Goal: Transaction & Acquisition: Purchase product/service

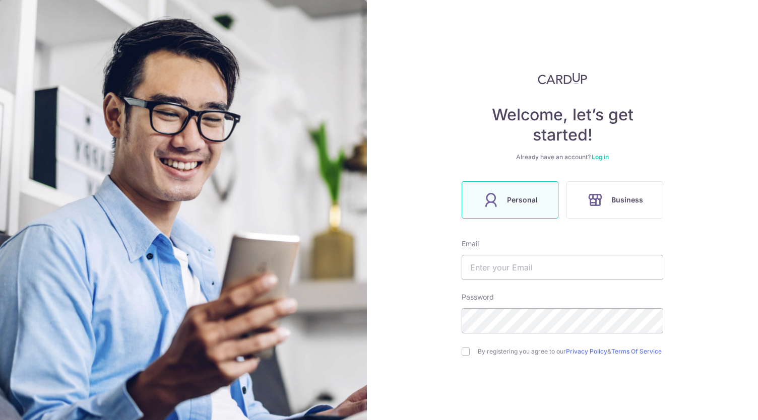
scroll to position [51, 0]
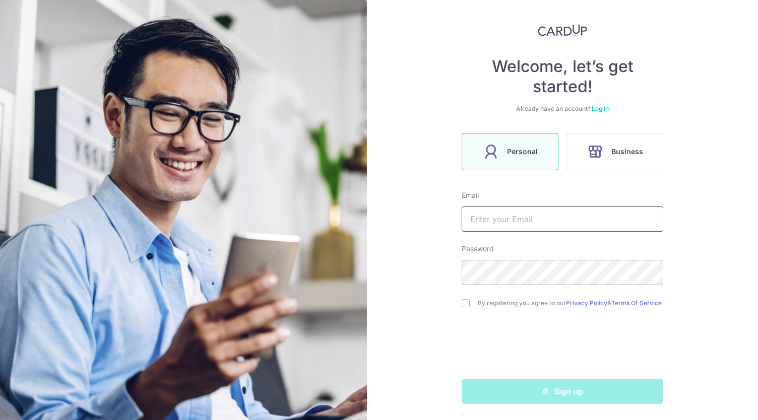
click at [545, 216] on input "text" at bounding box center [563, 219] width 202 height 25
click at [708, 230] on div "Welcome, let’s get started! Already have an account? Log in Personal Business E…" at bounding box center [562, 210] width 391 height 420
click at [548, 209] on input "text" at bounding box center [563, 219] width 202 height 25
type input "ま"
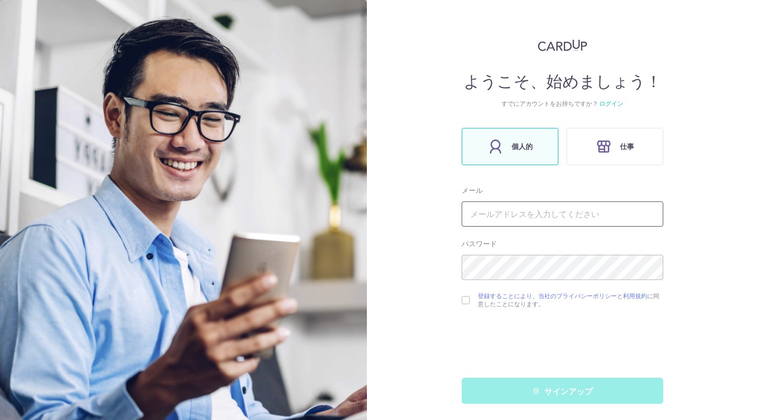
scroll to position [32, 0]
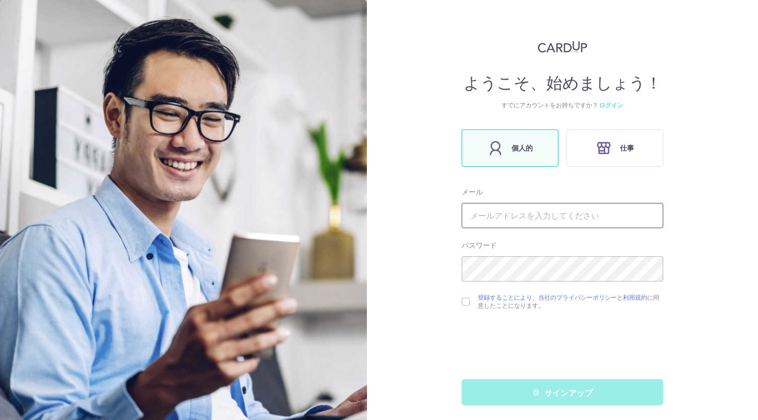
paste input "masahito1995.0318@gmail.com"
type input "masahito1995.0318@gmail.com"
click at [464, 303] on input "checkbox" at bounding box center [466, 302] width 8 height 8
checkbox input "true"
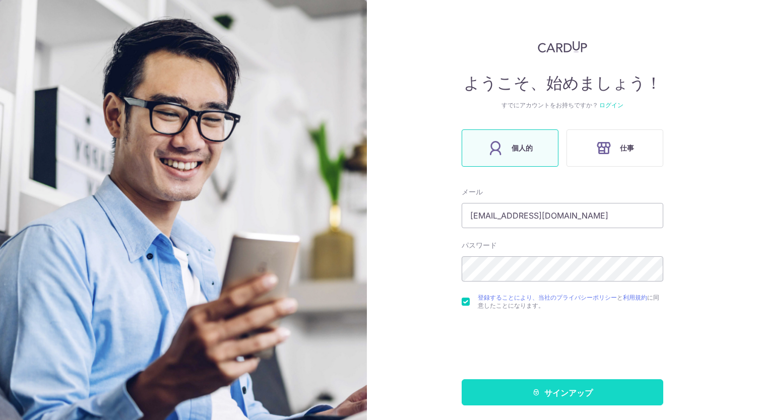
click at [526, 396] on button "サインアップ" at bounding box center [563, 393] width 202 height 26
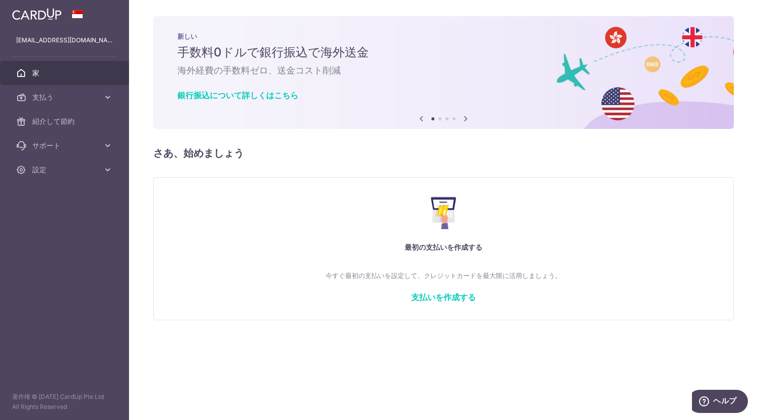
click at [466, 116] on icon at bounding box center [466, 118] width 12 height 13
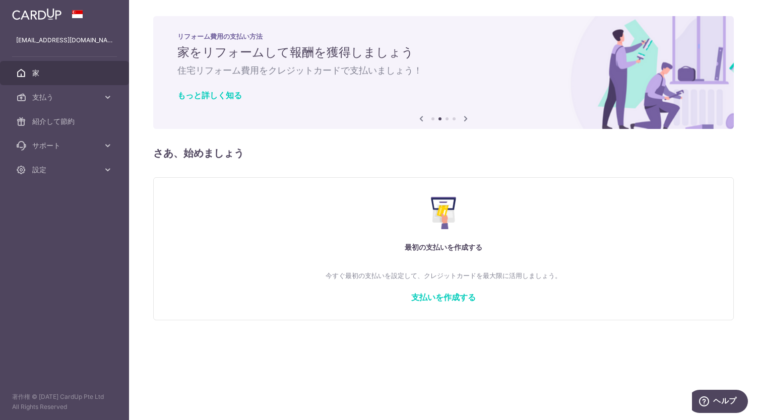
click at [466, 116] on icon at bounding box center [466, 118] width 12 height 13
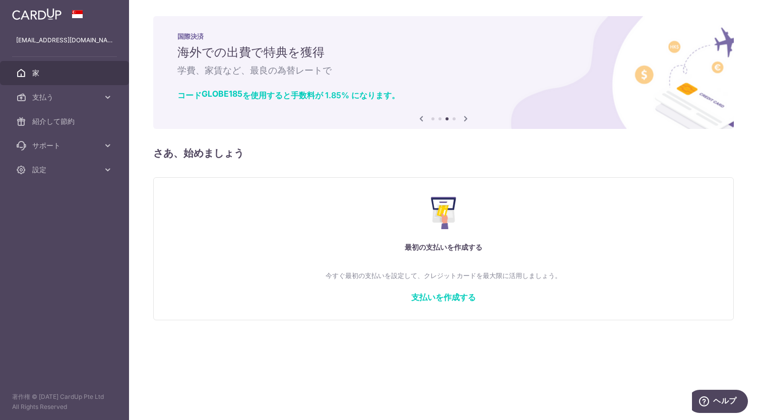
click at [466, 116] on icon at bounding box center [466, 118] width 12 height 13
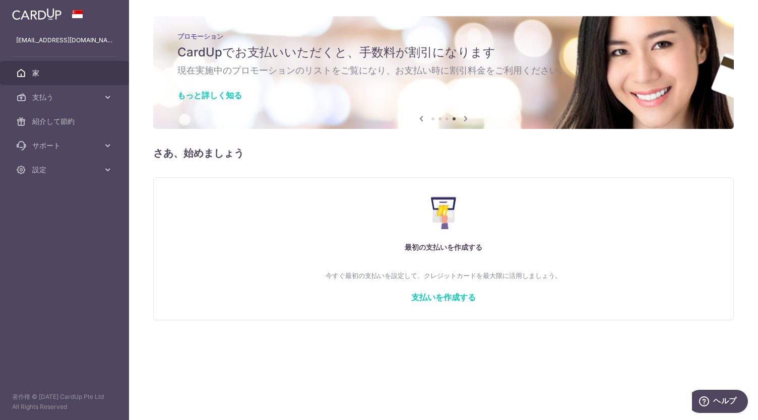
click at [466, 116] on icon at bounding box center [466, 118] width 12 height 13
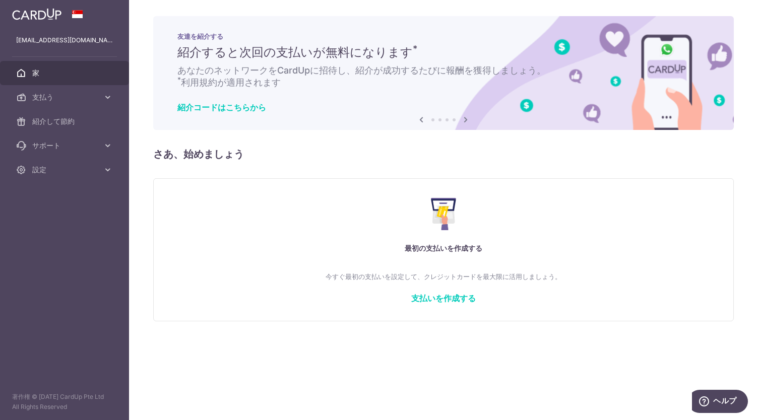
click at [466, 116] on icon at bounding box center [466, 119] width 12 height 13
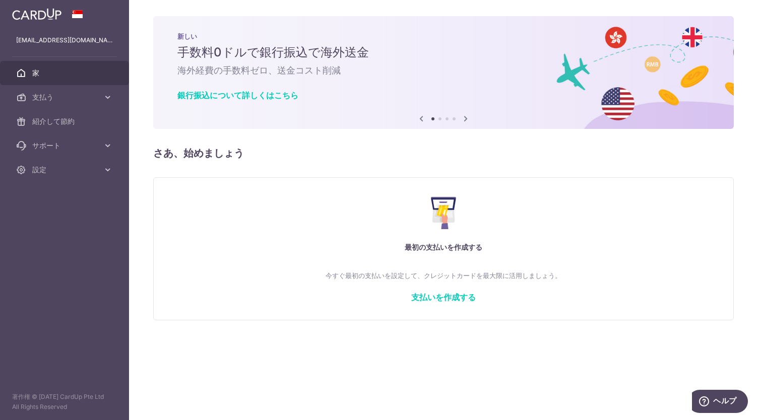
click at [466, 116] on icon at bounding box center [466, 118] width 12 height 13
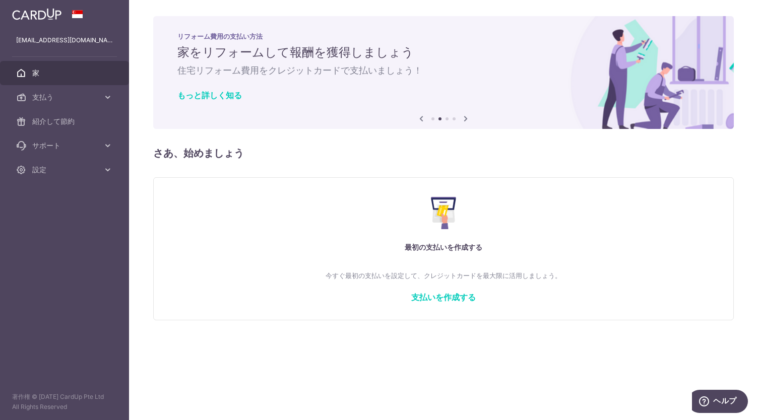
click at [466, 116] on icon at bounding box center [466, 118] width 12 height 13
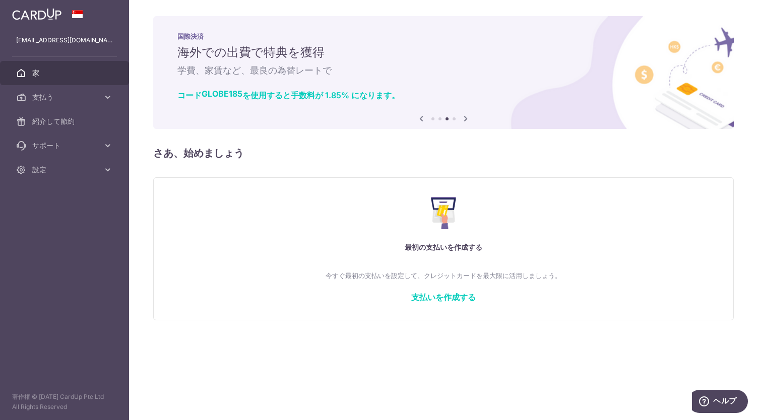
click at [466, 116] on icon at bounding box center [466, 118] width 12 height 13
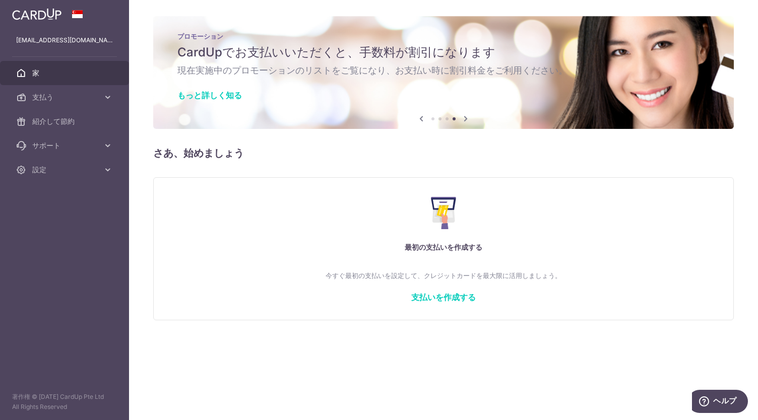
click at [466, 116] on icon at bounding box center [466, 118] width 12 height 13
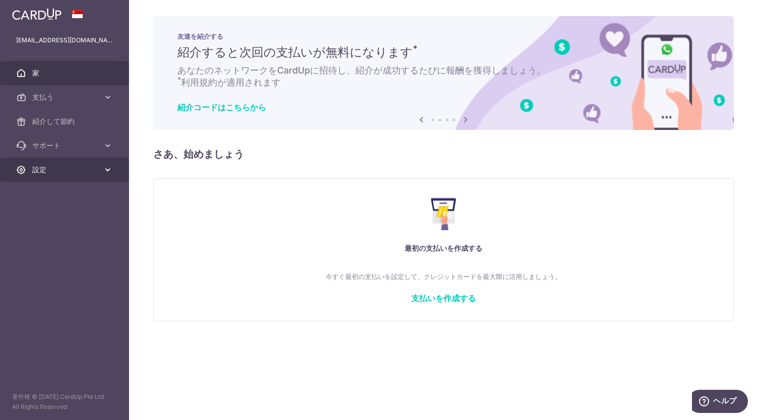
click at [53, 169] on span "設定" at bounding box center [65, 170] width 67 height 10
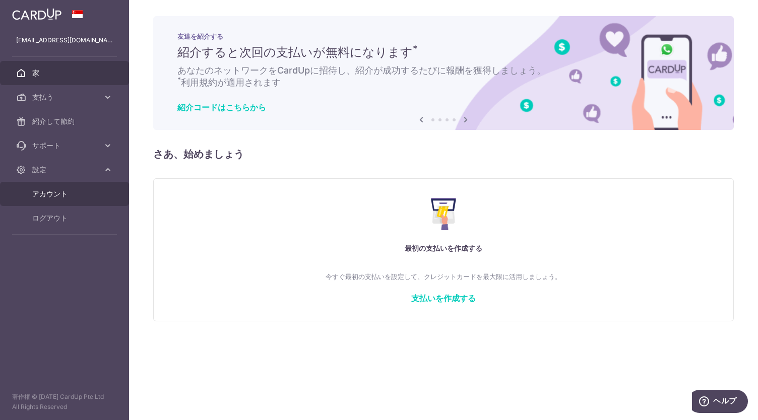
click at [59, 190] on font "アカウント" at bounding box center [49, 194] width 35 height 9
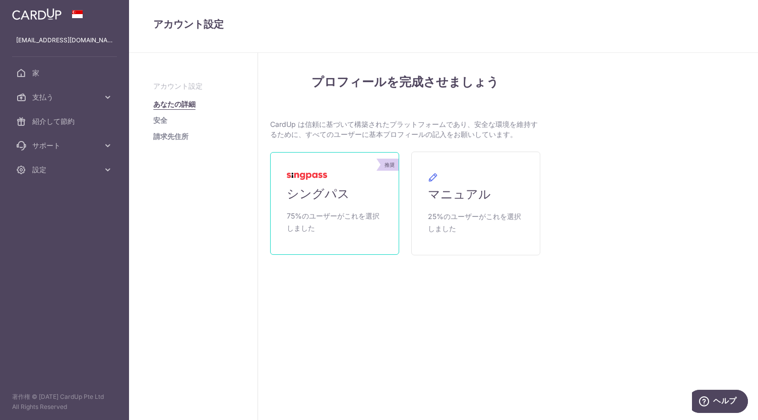
click at [381, 213] on span "75%のユーザーがこれを選択しました" at bounding box center [335, 222] width 96 height 24
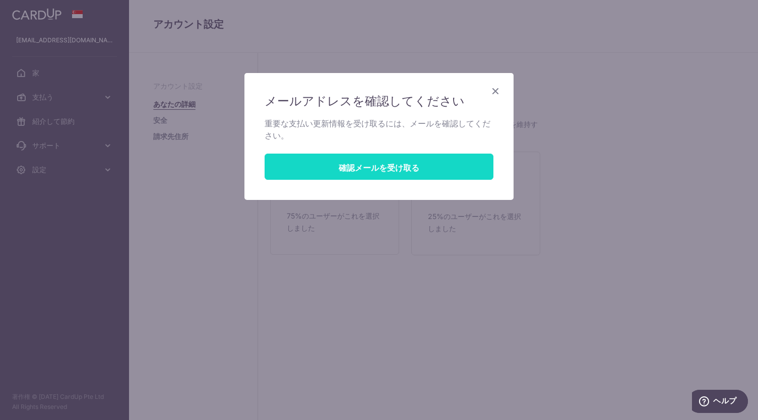
click at [383, 169] on font "確認メールを受け取る" at bounding box center [379, 167] width 81 height 10
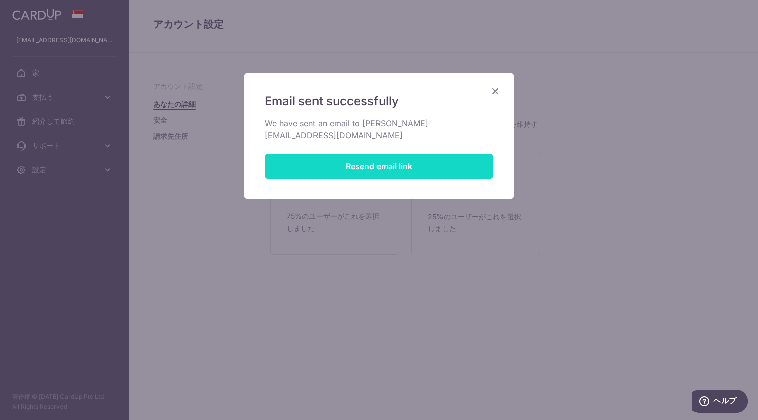
click at [383, 157] on button "Resend email link" at bounding box center [379, 166] width 229 height 25
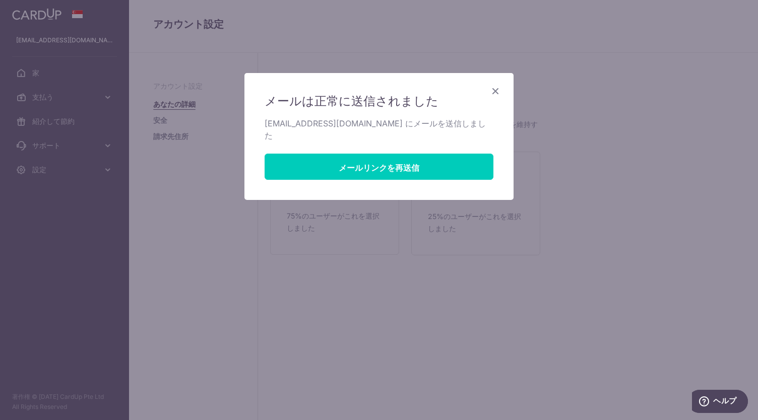
click at [493, 88] on icon "近い" at bounding box center [496, 91] width 12 height 13
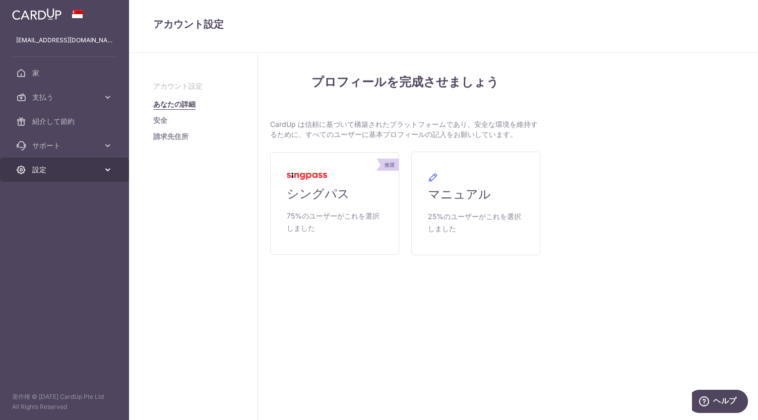
click at [82, 171] on span "設定" at bounding box center [65, 170] width 67 height 10
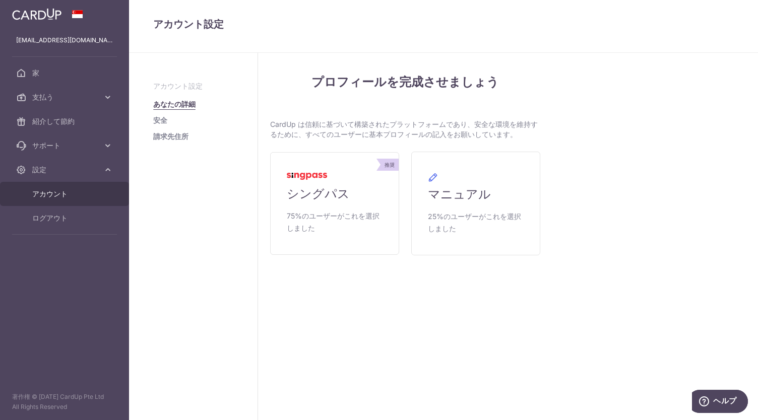
click at [157, 121] on font "安全" at bounding box center [160, 120] width 14 height 9
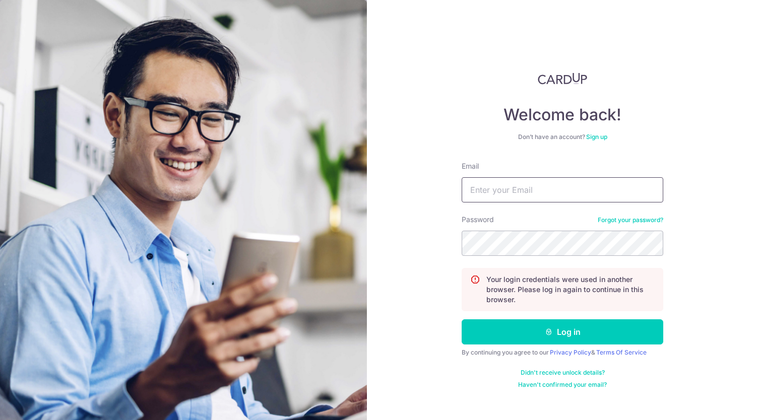
type input "[EMAIL_ADDRESS][DOMAIN_NAME]"
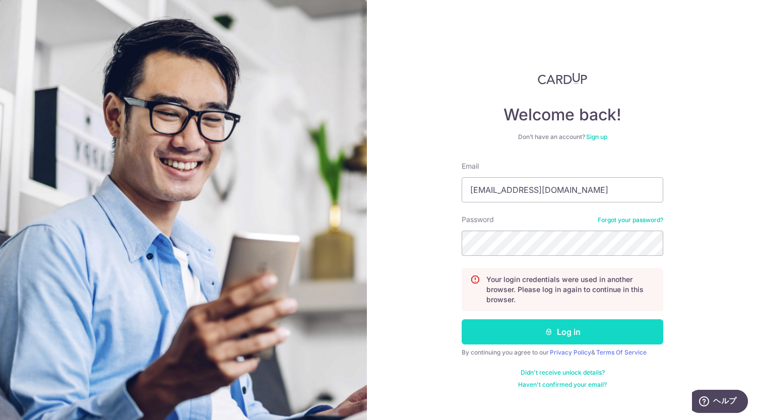
click at [545, 334] on icon "submit" at bounding box center [549, 332] width 8 height 8
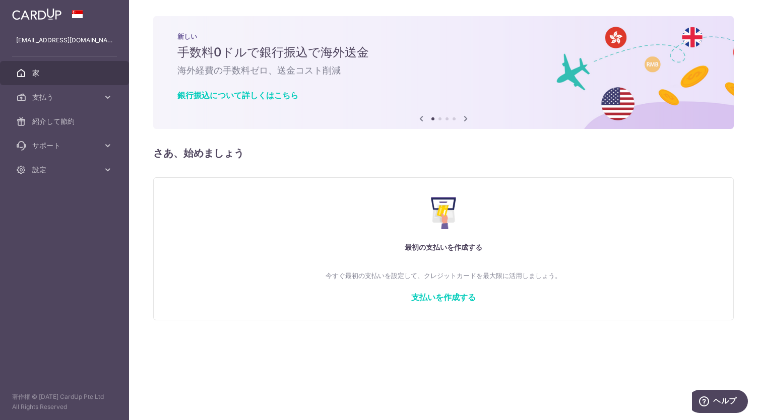
click at [348, 55] on font "手数料0ドルで銀行振込で海外送金" at bounding box center [273, 52] width 192 height 15
click at [284, 90] on font "銀行振込について詳しくはこちら" at bounding box center [237, 95] width 121 height 10
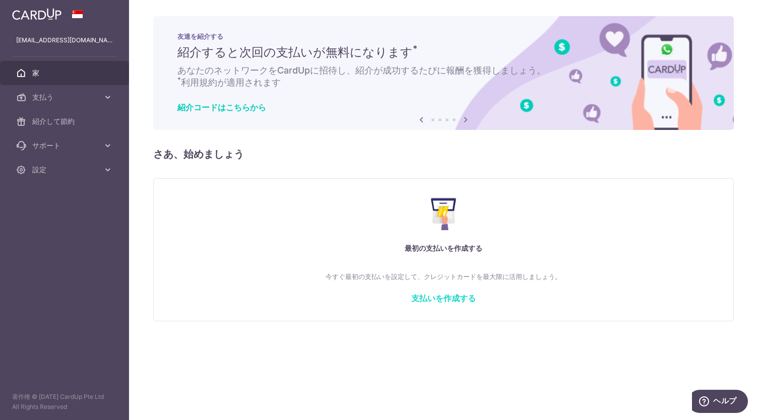
click at [449, 297] on font "支払いを作成する" at bounding box center [443, 298] width 65 height 10
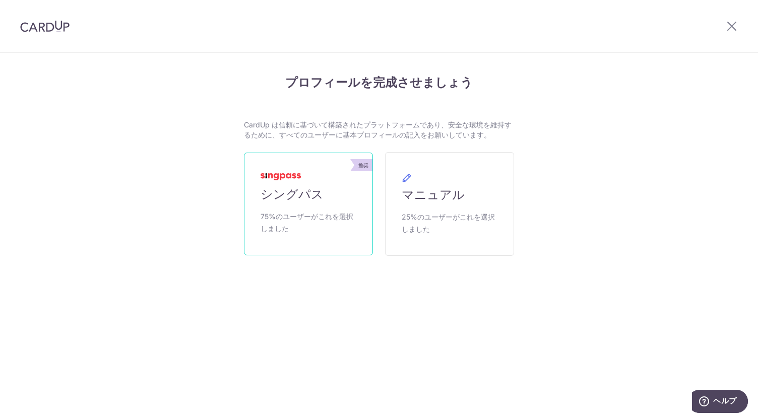
click at [343, 223] on span "75%のユーザーがこれを選択しました" at bounding box center [309, 223] width 96 height 24
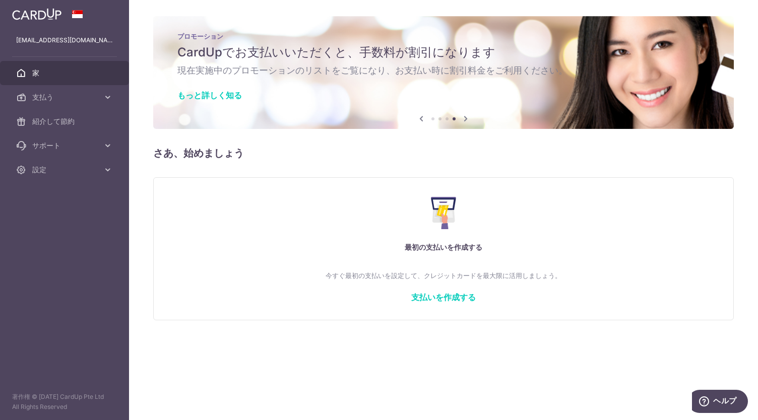
click at [50, 9] on img at bounding box center [36, 14] width 49 height 12
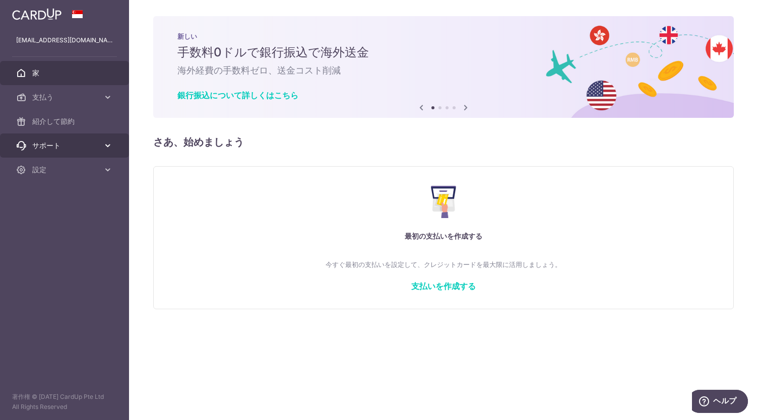
click at [87, 138] on link "サポート" at bounding box center [64, 146] width 129 height 24
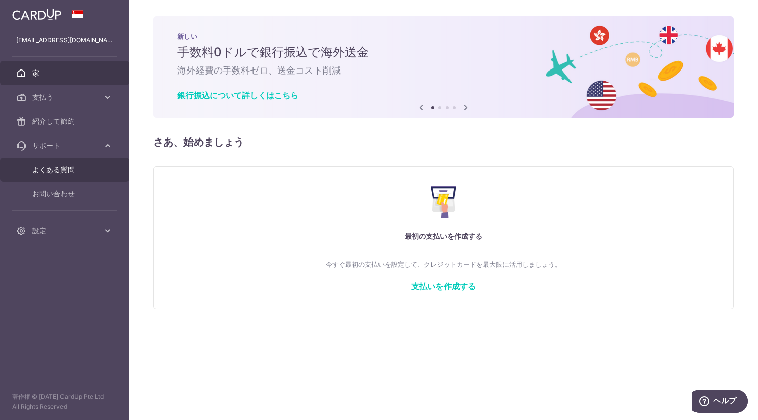
click at [84, 163] on link "よくある質問" at bounding box center [64, 170] width 129 height 24
click at [36, 14] on img at bounding box center [36, 14] width 49 height 12
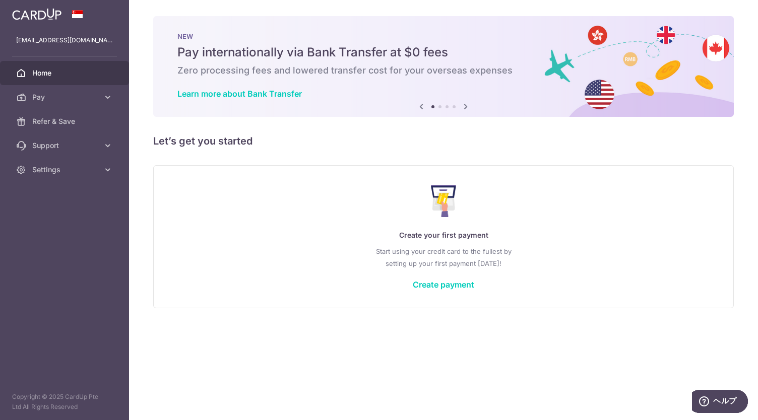
click at [410, 63] on div "NEW Pay internationally via Bank Transfer at $0 fees Zero processing fees and l…" at bounding box center [443, 66] width 581 height 101
click at [256, 88] on div "NEW Pay internationally via Bank Transfer at $0 fees Zero processing fees and l…" at bounding box center [443, 66] width 581 height 101
click at [257, 90] on link "Learn more about Bank Transfer" at bounding box center [239, 94] width 125 height 10
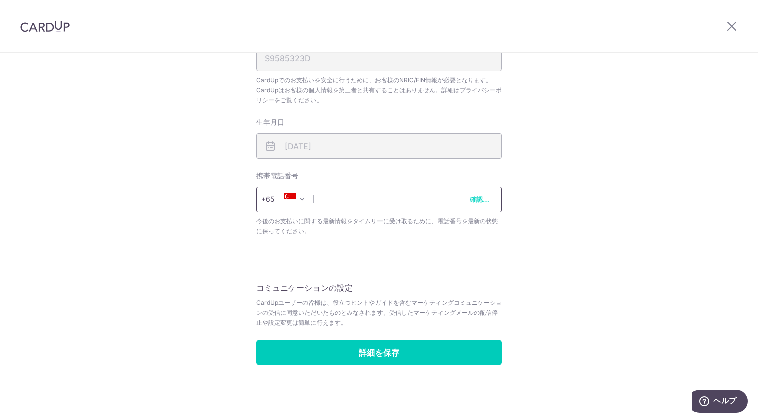
click at [397, 204] on input "text" at bounding box center [379, 199] width 246 height 25
type input "80343127"
click at [470, 195] on button "確認する" at bounding box center [482, 200] width 24 height 10
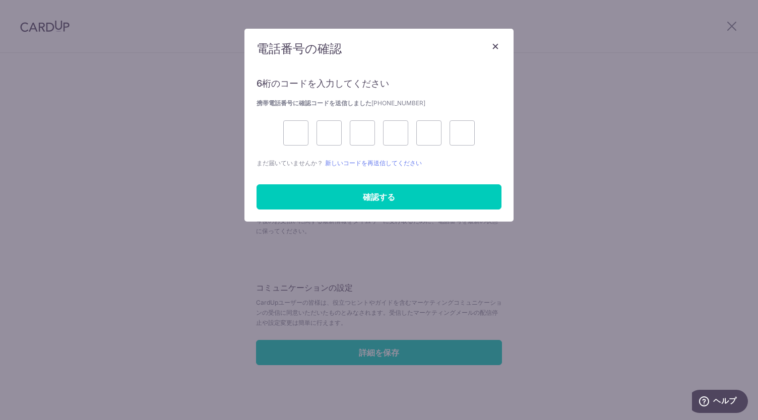
click at [401, 358] on div "× 電話番号の確認 6桁のコードを入力してください 携帯電話番号に確認コードを送信しました [PHONE_NUMBER] まだ届いていませんか？ 新しいコード…" at bounding box center [379, 210] width 758 height 420
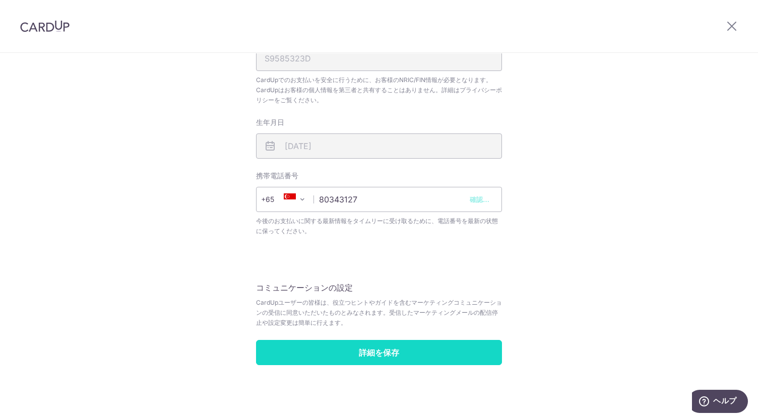
click at [404, 355] on input "詳細を保存" at bounding box center [379, 352] width 246 height 25
type input "Save Details"
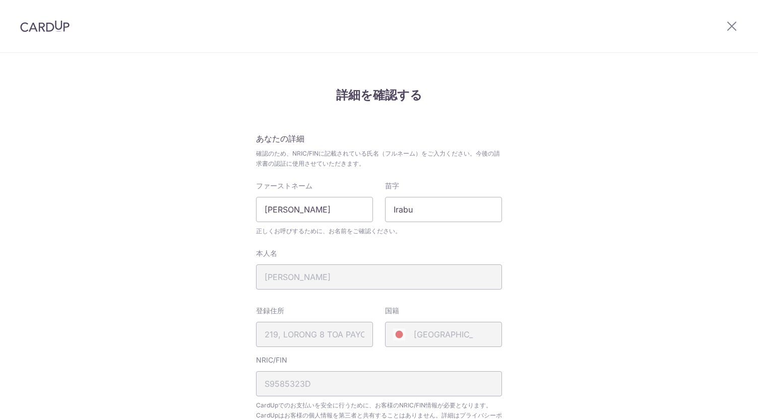
scroll to position [340, 0]
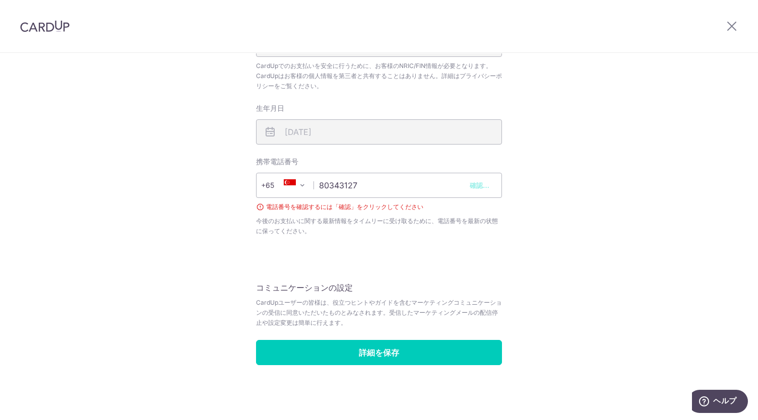
click at [475, 185] on font "確認する" at bounding box center [483, 185] width 26 height 8
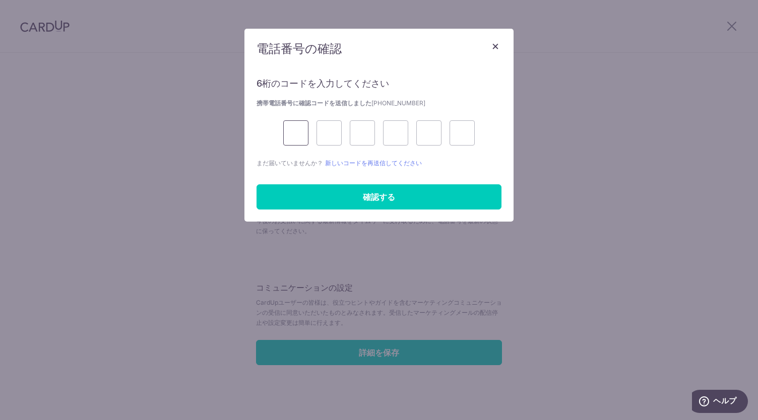
click at [307, 135] on input "text" at bounding box center [295, 132] width 25 height 25
type input "5"
type input "9"
type input "8"
type input "5"
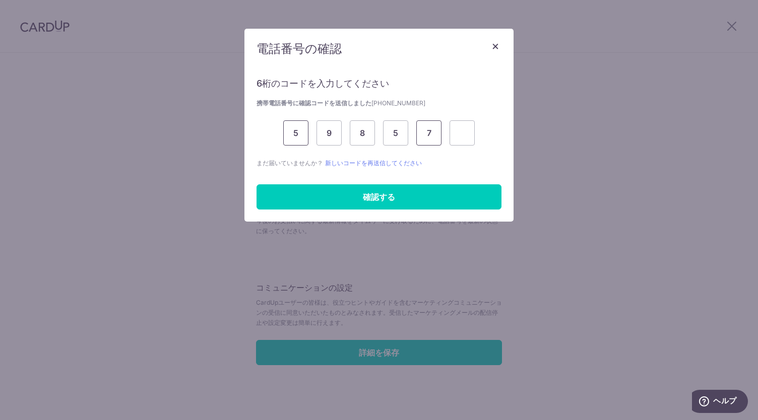
type input "7"
type input "5"
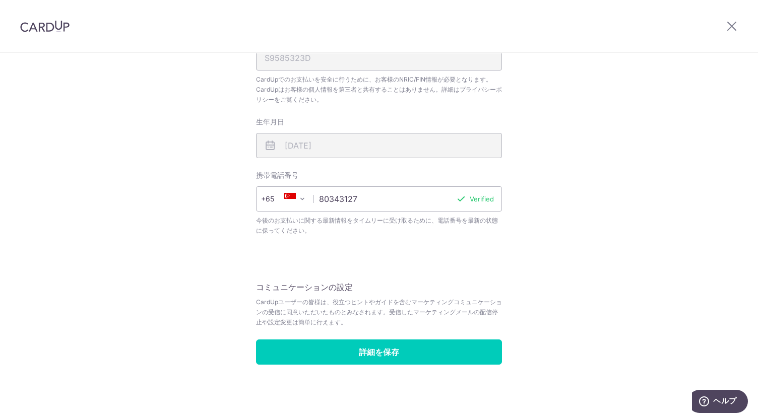
scroll to position [326, 0]
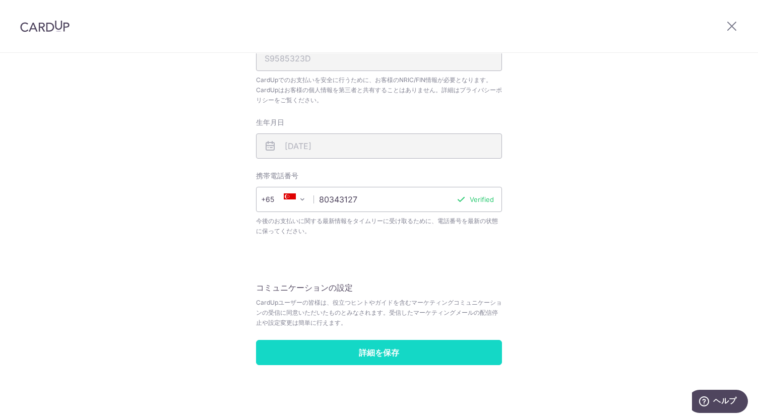
click at [377, 346] on input "詳細を保存" at bounding box center [379, 352] width 246 height 25
type input "Save Details"
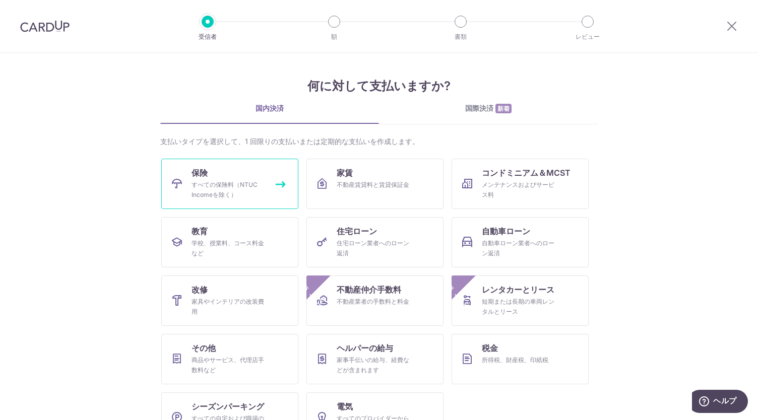
click at [217, 181] on font "すべての保険料（NTUC Incomeを除く）" at bounding box center [225, 190] width 66 height 18
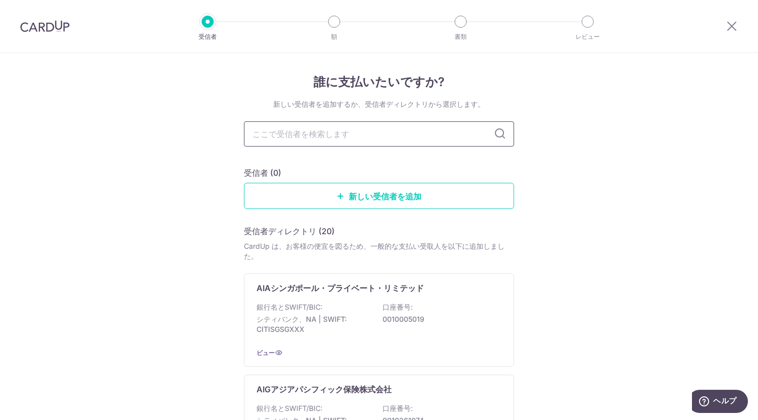
type input "g"
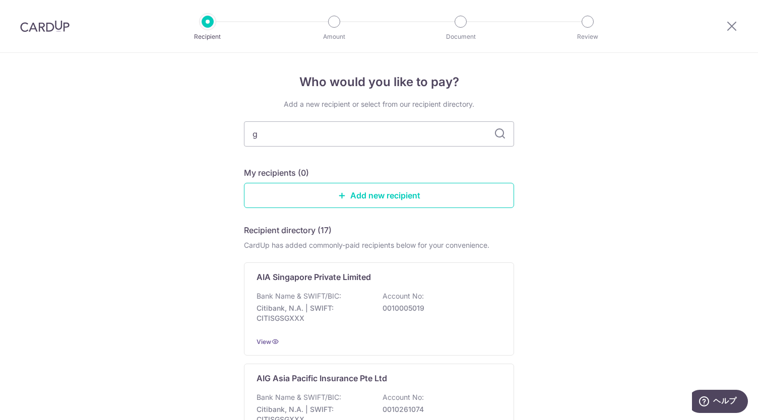
click at [351, 132] on input "g" at bounding box center [379, 133] width 270 height 25
type input "grea"
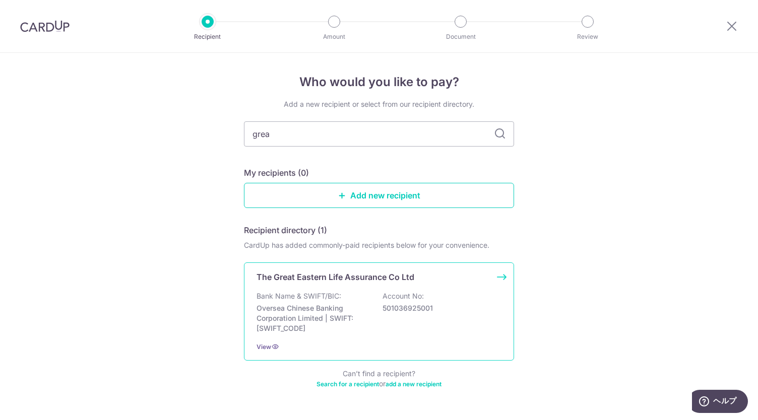
click at [356, 281] on p "The Great Eastern Life Assurance Co Ltd" at bounding box center [336, 277] width 158 height 12
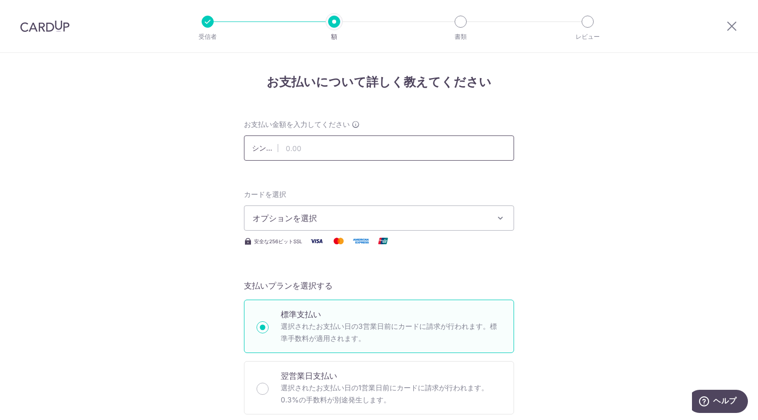
click at [397, 153] on input "text" at bounding box center [379, 148] width 270 height 25
click at [410, 146] on input "text" at bounding box center [379, 148] width 270 height 25
click at [419, 206] on button "オプションを選択" at bounding box center [379, 218] width 270 height 25
click at [413, 154] on input "text" at bounding box center [379, 148] width 270 height 25
click at [262, 148] on font "シンガポールドル" at bounding box center [280, 148] width 56 height 9
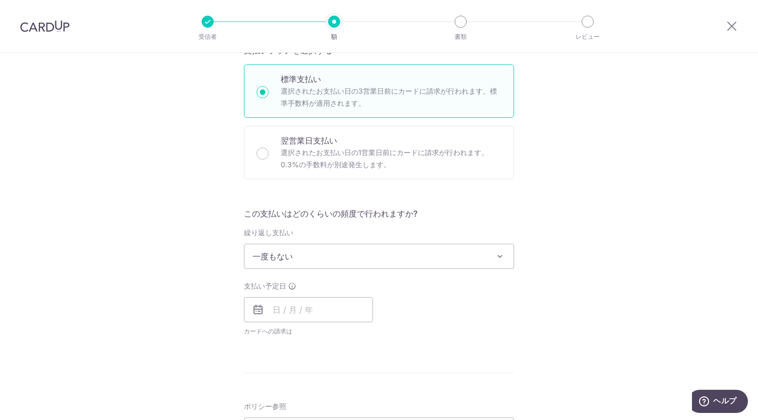
scroll to position [252, 0]
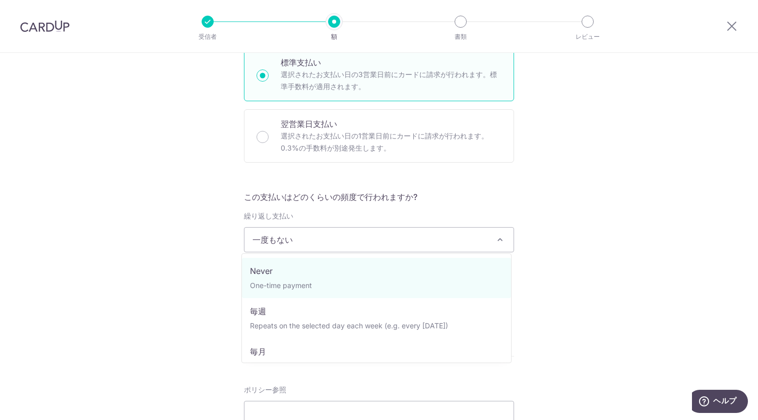
click at [400, 237] on span "一度もない" at bounding box center [379, 240] width 269 height 24
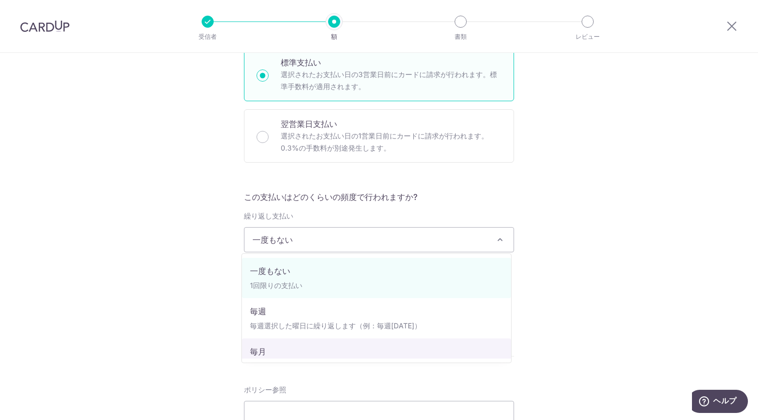
select select "3"
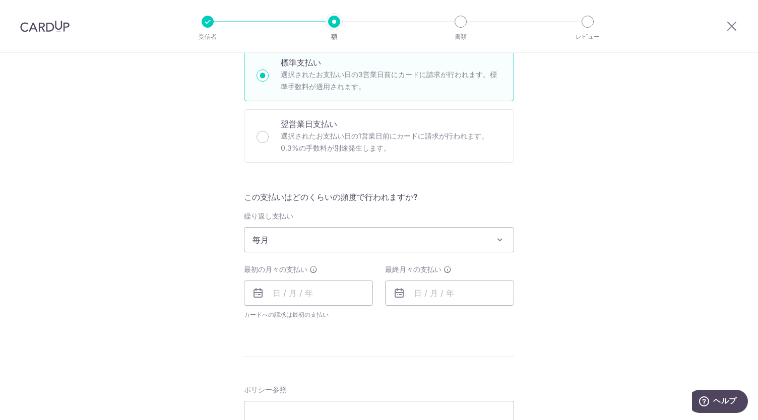
click at [400, 233] on span "毎月" at bounding box center [379, 240] width 269 height 24
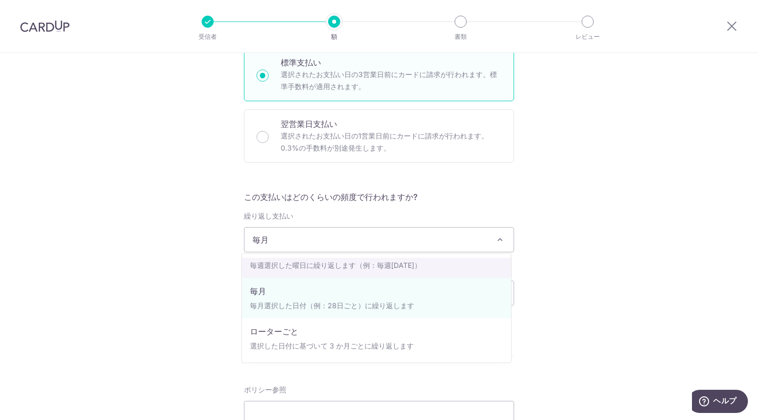
scroll to position [40, 0]
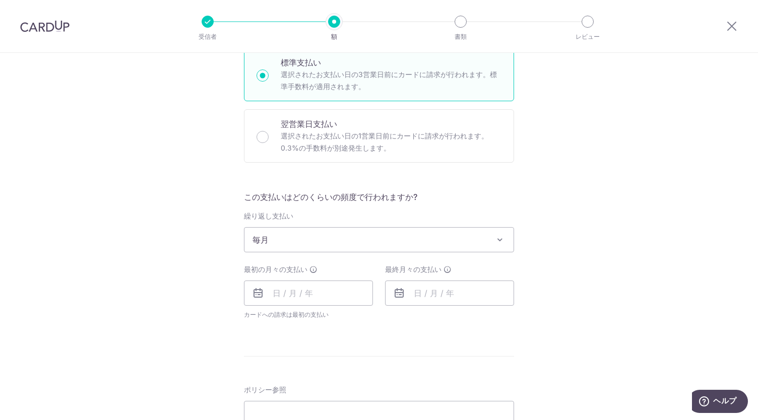
click at [691, 304] on div "お支払いについて詳しく教えてください お支払い金額を入力してください シンガポールドル カードを選択 オプションを選択 クレジットカードを追加 安全な256ビ…" at bounding box center [379, 257] width 758 height 913
click at [329, 293] on input "text" at bounding box center [308, 293] width 129 height 25
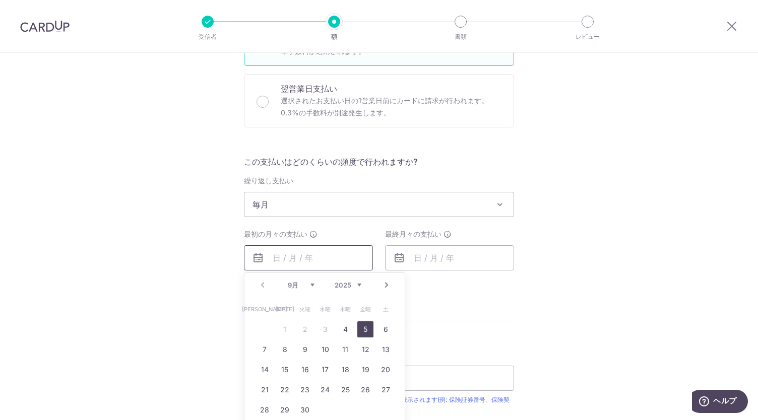
scroll to position [302, 0]
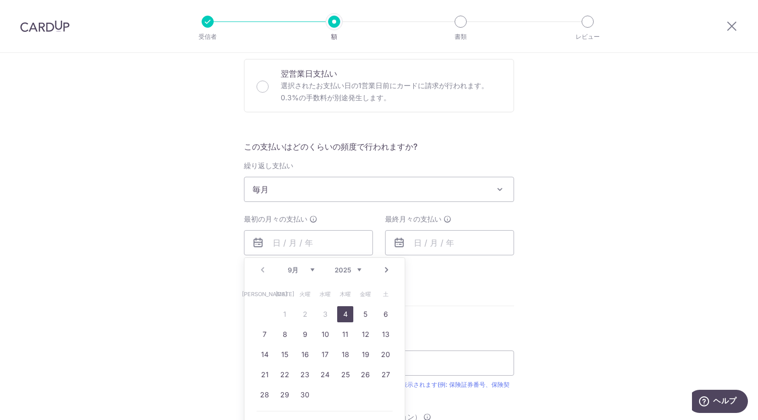
click at [348, 313] on link "4" at bounding box center [345, 315] width 16 height 16
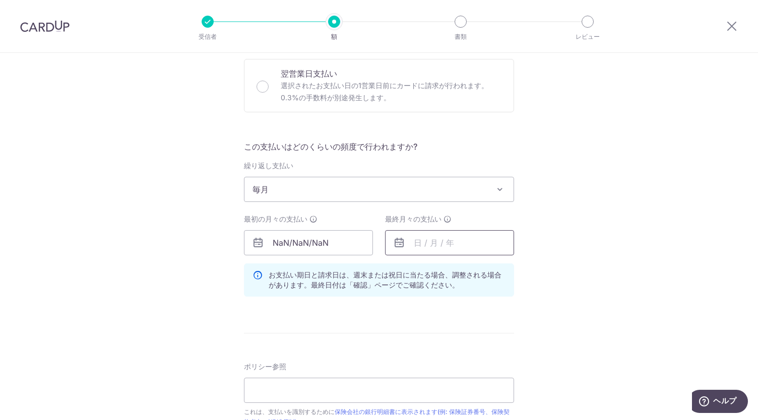
click at [417, 243] on input "text" at bounding box center [449, 242] width 129 height 25
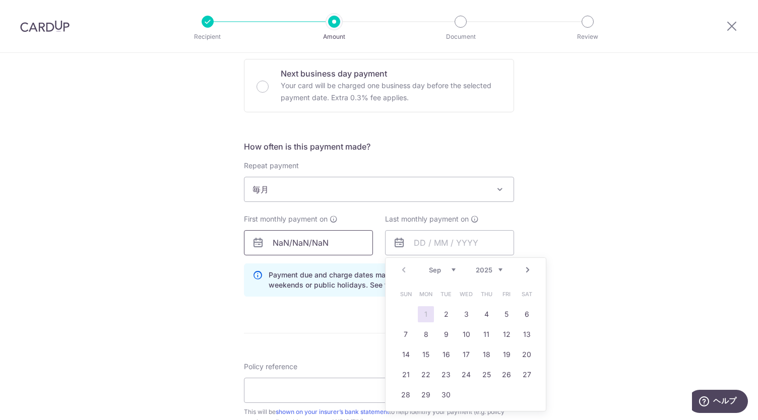
click at [328, 237] on input "NaN/NaN/NaN" at bounding box center [308, 242] width 129 height 25
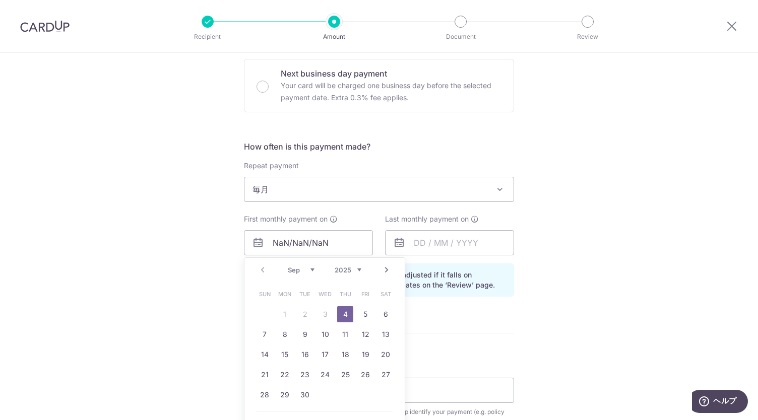
click at [345, 302] on th "Thu" at bounding box center [345, 294] width 20 height 20
click at [344, 310] on link "4" at bounding box center [345, 315] width 16 height 16
type input "04/09/2025"
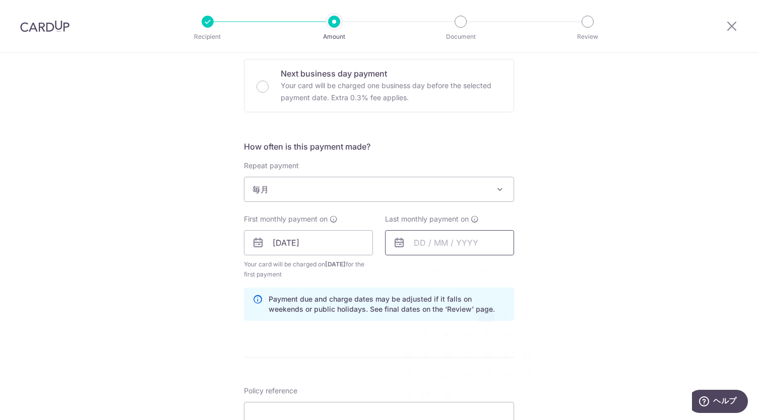
click at [432, 245] on input "text" at bounding box center [449, 242] width 129 height 25
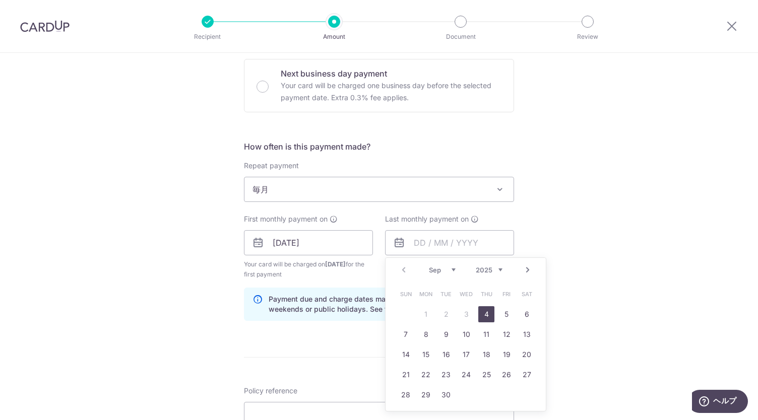
click at [523, 270] on link "Next" at bounding box center [528, 270] width 12 height 12
click at [526, 268] on link "Next" at bounding box center [528, 270] width 12 height 12
click at [408, 332] on link "4" at bounding box center [406, 335] width 16 height 16
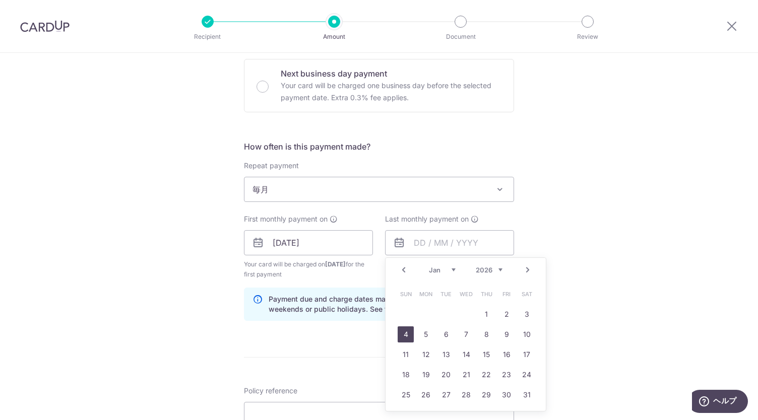
type input "04/01/2026"
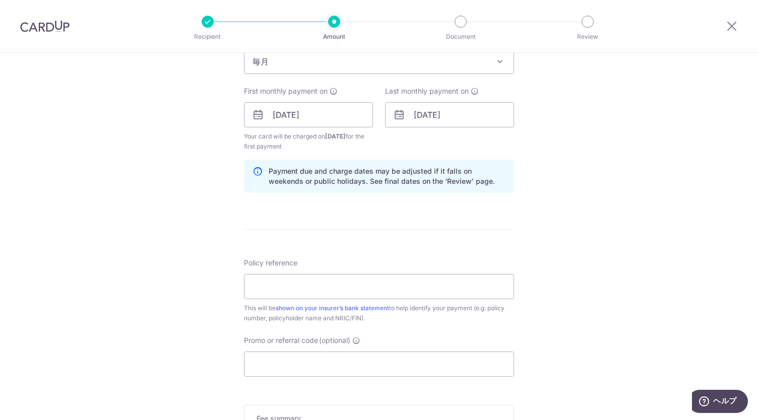
scroll to position [493, 0]
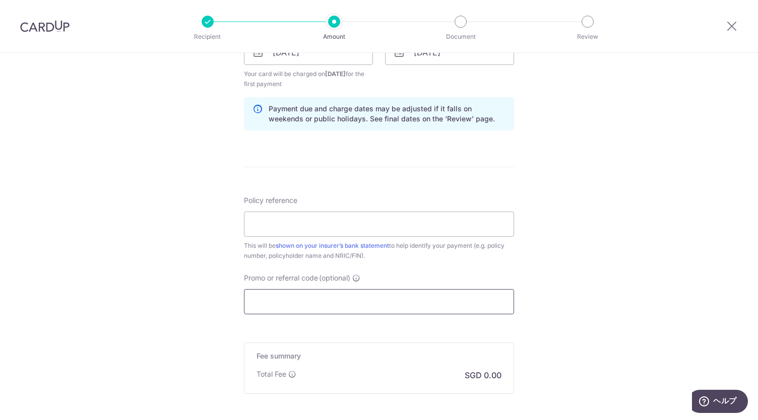
click at [391, 296] on input "Promo or referral code (optional)" at bounding box center [379, 301] width 270 height 25
paste input "REC185"
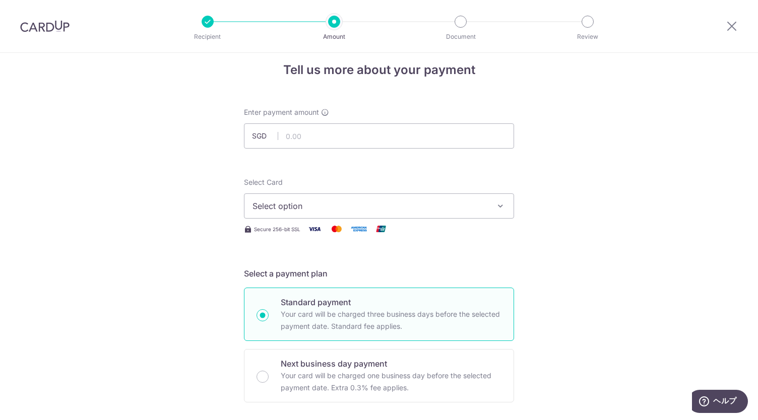
scroll to position [0, 0]
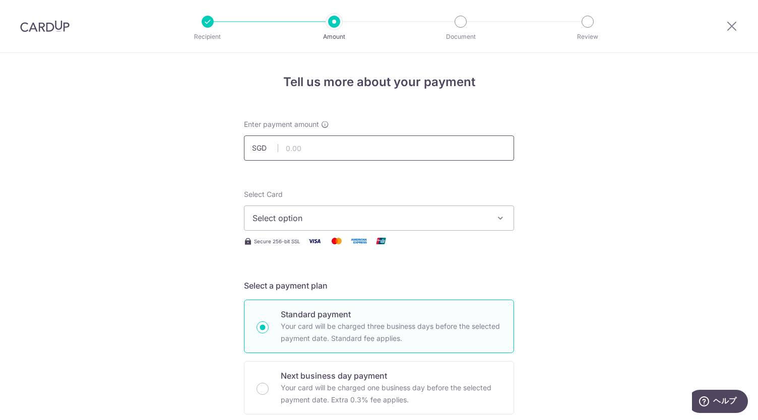
type input "REC185"
click at [387, 149] on input "text" at bounding box center [379, 148] width 270 height 25
type input "31.82"
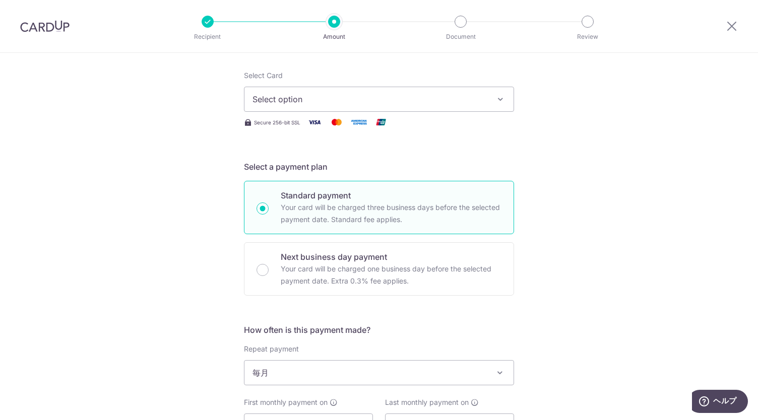
scroll to position [33, 0]
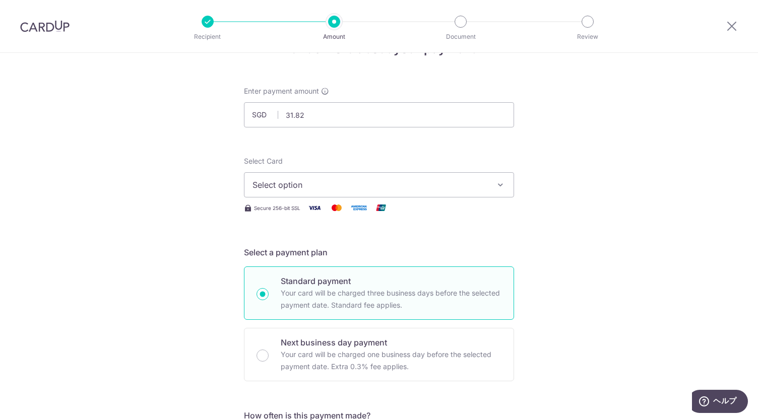
click at [399, 183] on span "Select option" at bounding box center [370, 185] width 235 height 12
click at [405, 209] on span "Add credit card" at bounding box center [388, 213] width 235 height 10
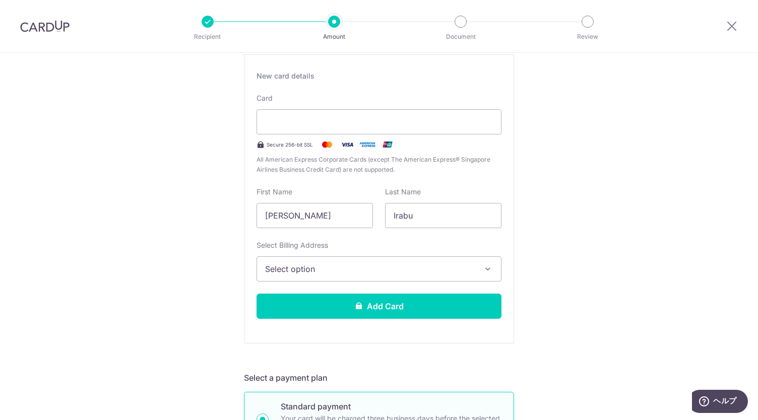
scroll to position [134, 0]
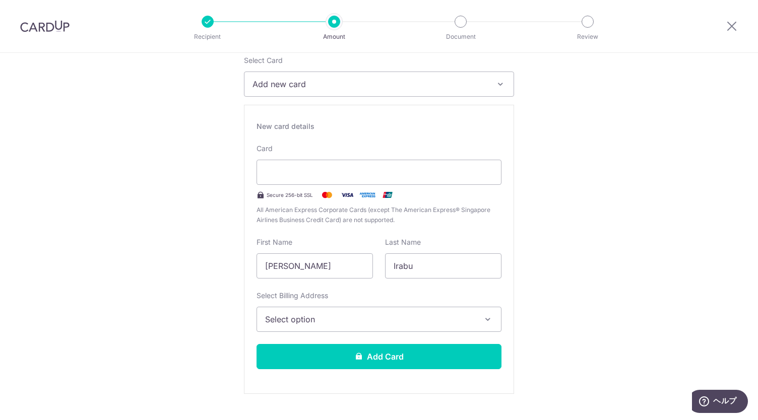
click at [332, 324] on button "Select option" at bounding box center [379, 319] width 245 height 25
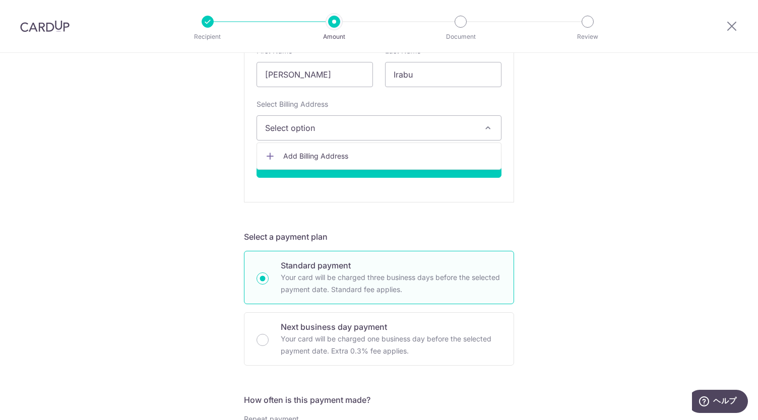
scroll to position [336, 0]
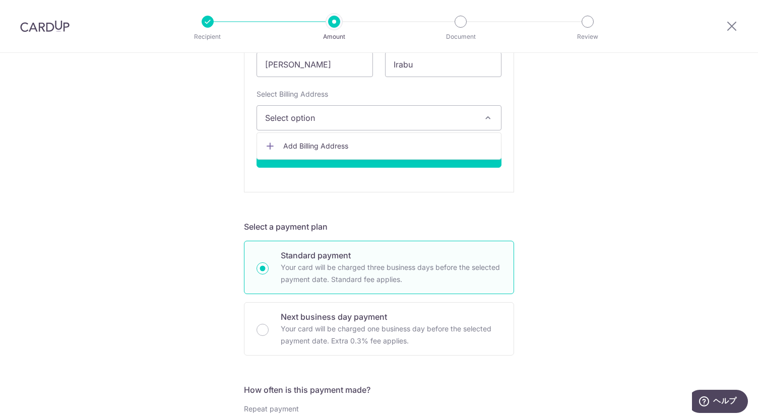
click at [343, 143] on span "Add Billing Address" at bounding box center [388, 146] width 210 height 10
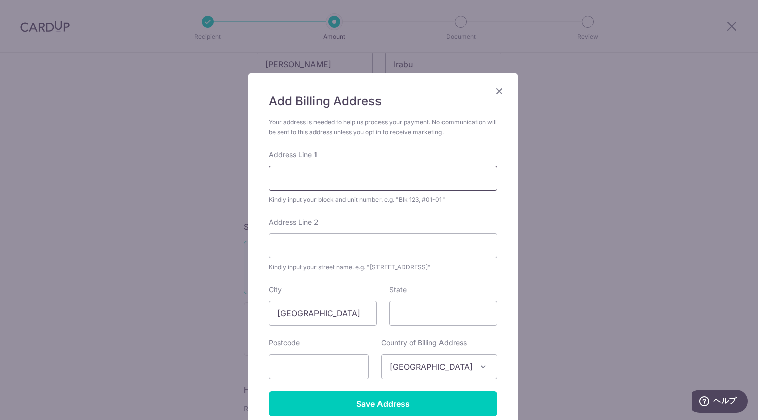
click at [354, 173] on input "Address Line 1" at bounding box center [383, 178] width 229 height 25
click at [332, 364] on input "text" at bounding box center [319, 366] width 100 height 25
type input "310219"
click at [269, 392] on input "Save Address" at bounding box center [383, 404] width 229 height 25
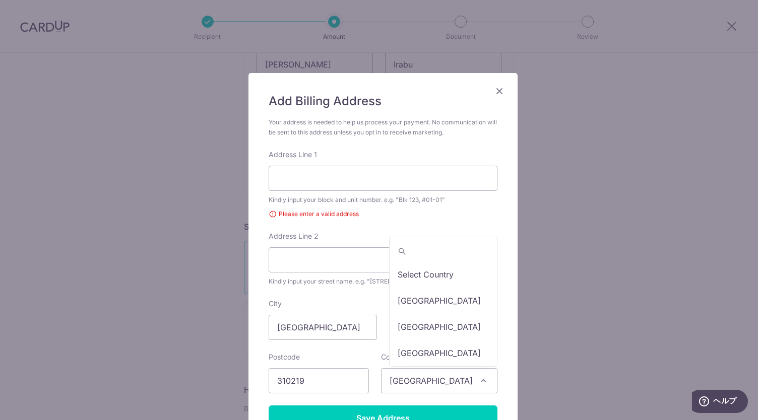
click at [411, 379] on span "[GEOGRAPHIC_DATA]" at bounding box center [439, 381] width 115 height 24
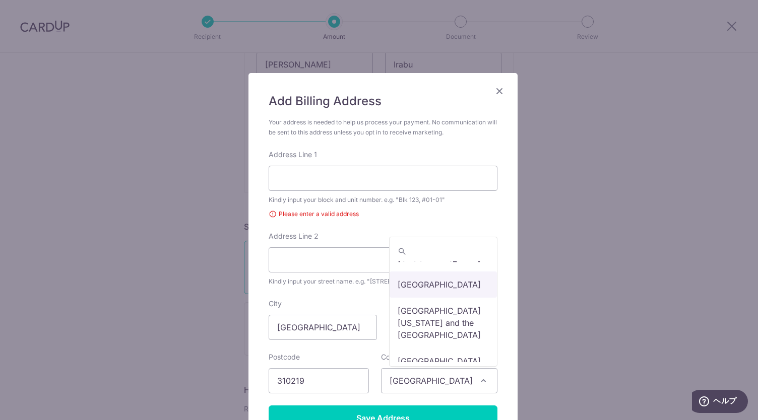
click at [373, 353] on div "Postcode 310219" at bounding box center [319, 372] width 112 height 41
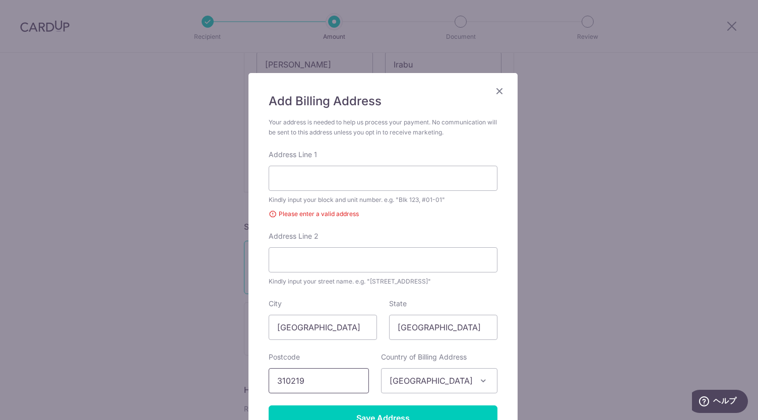
click at [330, 387] on input "310219" at bounding box center [319, 381] width 100 height 25
click at [351, 179] on input "Address Line 1" at bounding box center [383, 178] width 229 height 25
type input "219 Lorong 8 Toa Payoh"
click at [350, 265] on input "Address Line 2" at bounding box center [383, 260] width 229 height 25
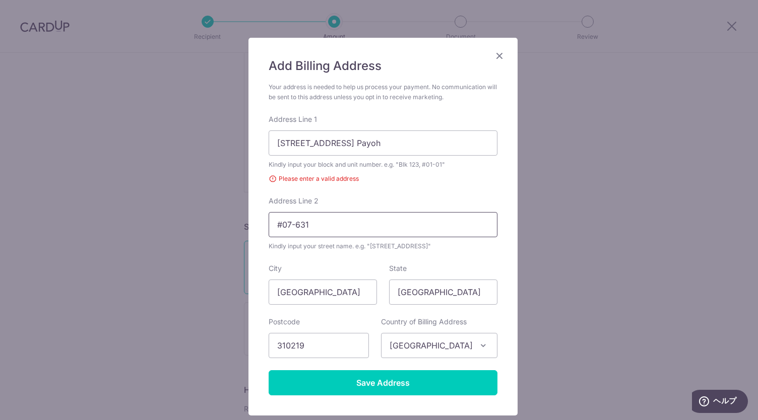
scroll to position [50, 0]
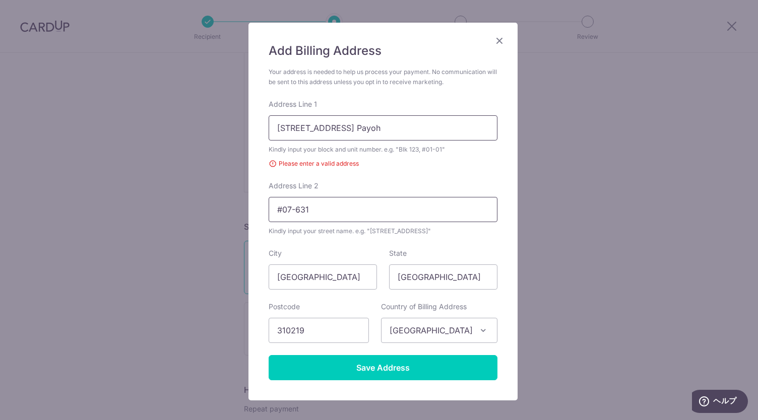
type input "#07-631"
click at [330, 138] on input "219 Lorong 8 Toa Payoh" at bounding box center [383, 127] width 229 height 25
click at [308, 134] on input "219 Lorong 8 Toa Payoh" at bounding box center [383, 127] width 229 height 25
click at [330, 129] on input "219 Lorong 8 Toa Payoh" at bounding box center [383, 127] width 229 height 25
click at [379, 131] on input "219 Lorong 8 Toa Payoh" at bounding box center [383, 127] width 229 height 25
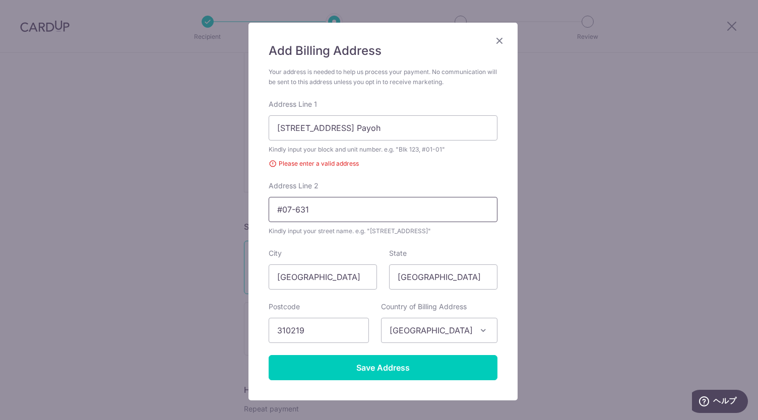
drag, startPoint x: 348, startPoint y: 206, endPoint x: 192, endPoint y: 205, distance: 156.8
click at [192, 205] on div "Add Billing Address Your address is needed to help us process your payment. No …" at bounding box center [379, 210] width 758 height 420
click at [399, 128] on input "219 Lorong 8 Toa Payoh" at bounding box center [383, 127] width 229 height 25
paste input "#07-631"
drag, startPoint x: 364, startPoint y: 130, endPoint x: 222, endPoint y: 128, distance: 142.2
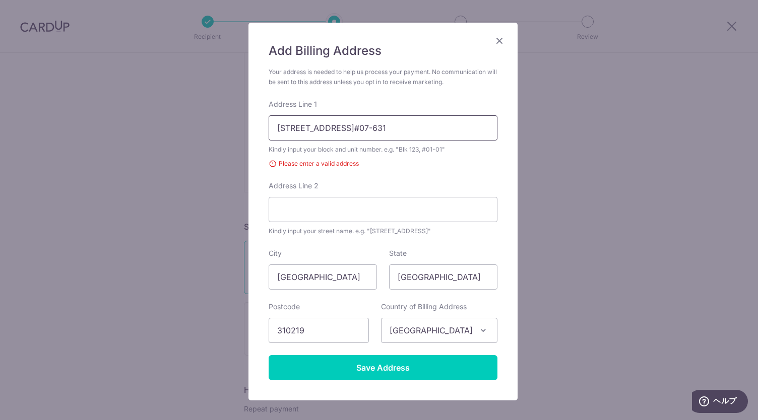
click at [222, 128] on div "Add Billing Address Your address is needed to help us process your payment. No …" at bounding box center [379, 210] width 758 height 420
type input "#07-631"
click at [287, 209] on input "Address Line 2" at bounding box center [383, 209] width 229 height 25
paste input "219 Lorong 8 Toa Payoh"
type input "219 Lorong 8 Toa Payoh"
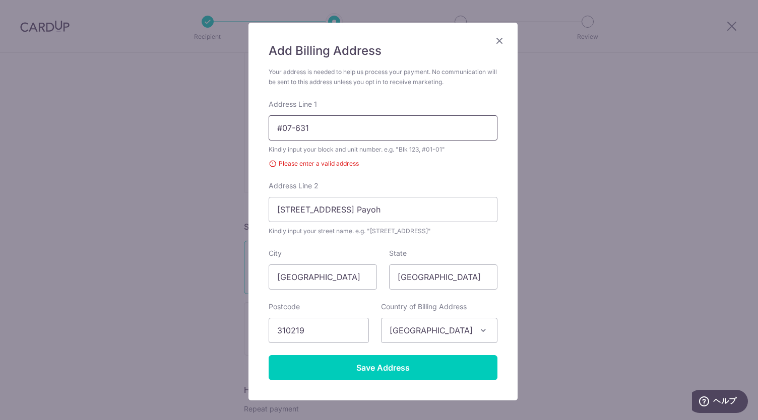
click at [284, 133] on input "#07-631" at bounding box center [383, 127] width 229 height 25
click at [302, 130] on input "#07-631" at bounding box center [383, 127] width 229 height 25
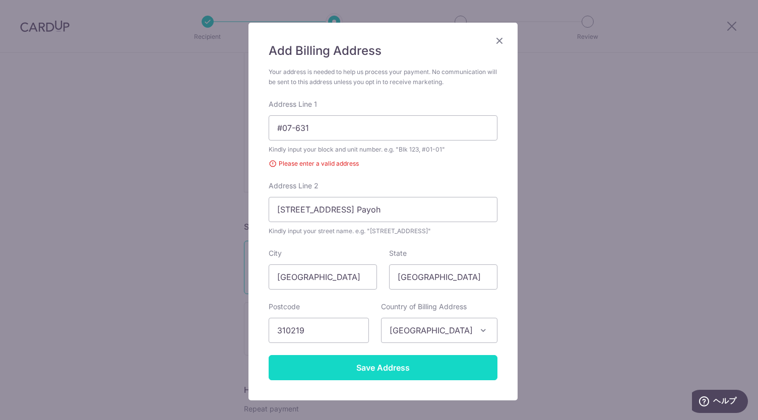
click at [358, 370] on input "Save Address" at bounding box center [383, 367] width 229 height 25
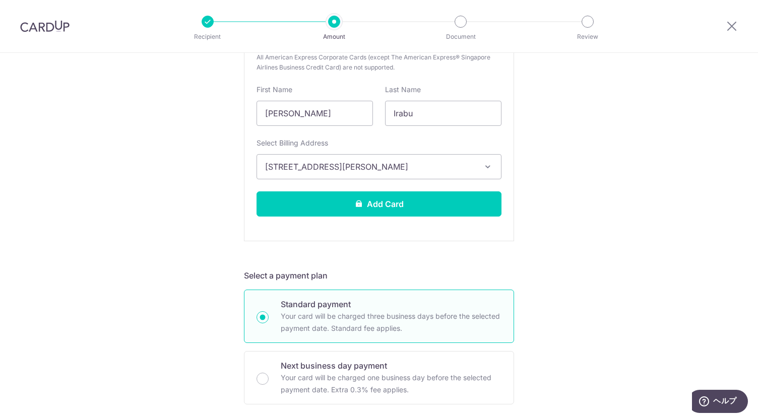
scroll to position [302, 0]
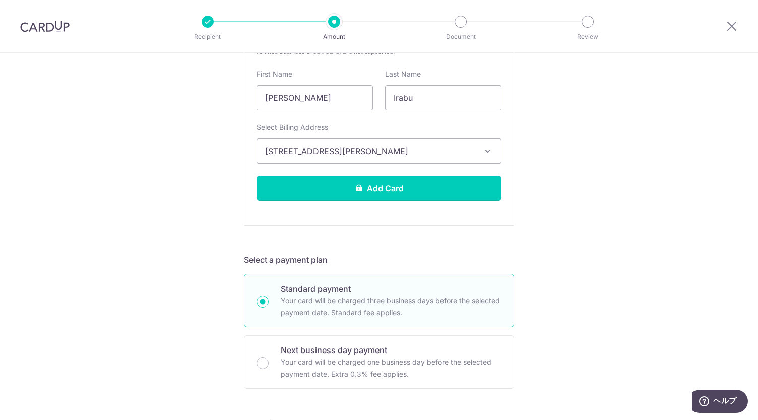
click at [371, 187] on button "Add Card" at bounding box center [379, 188] width 245 height 25
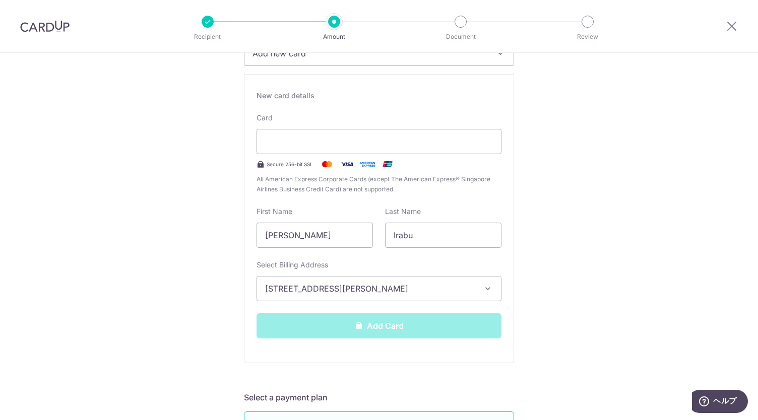
scroll to position [101, 0]
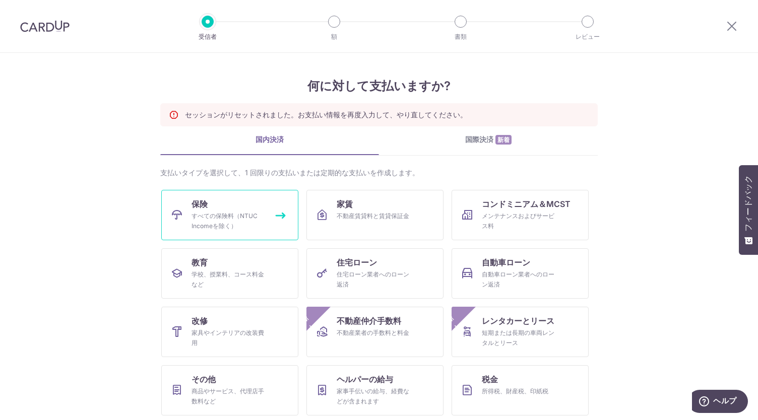
click at [258, 204] on link "保険 すべての保険料（NTUC Incomeを除く）" at bounding box center [229, 215] width 137 height 50
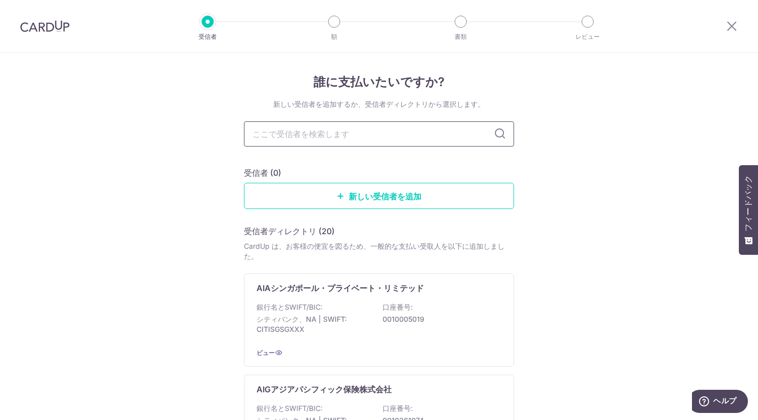
click at [292, 137] on input "text" at bounding box center [379, 133] width 270 height 25
type input "great"
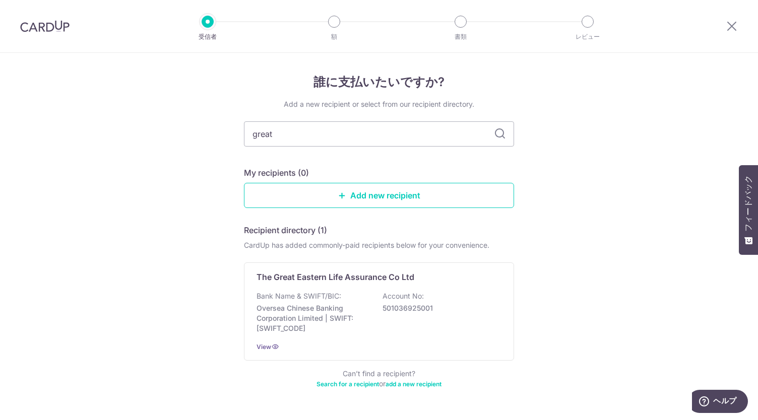
drag, startPoint x: 489, startPoint y: 135, endPoint x: 499, endPoint y: 130, distance: 11.1
click at [499, 130] on icon at bounding box center [500, 134] width 12 height 12
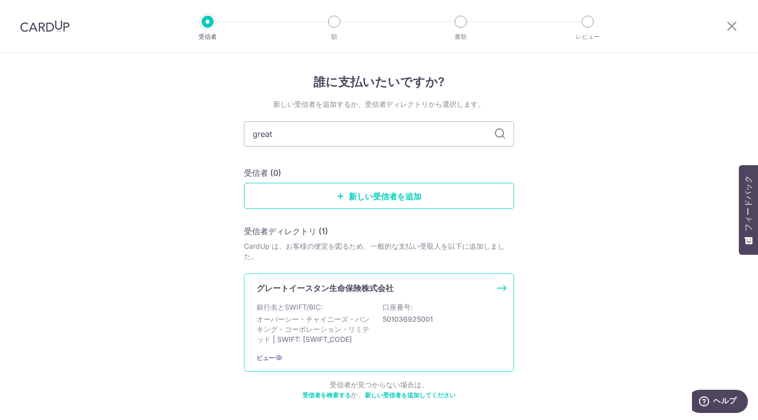
click at [355, 286] on font "グレートイースタン生命保険株式会社" at bounding box center [325, 288] width 137 height 10
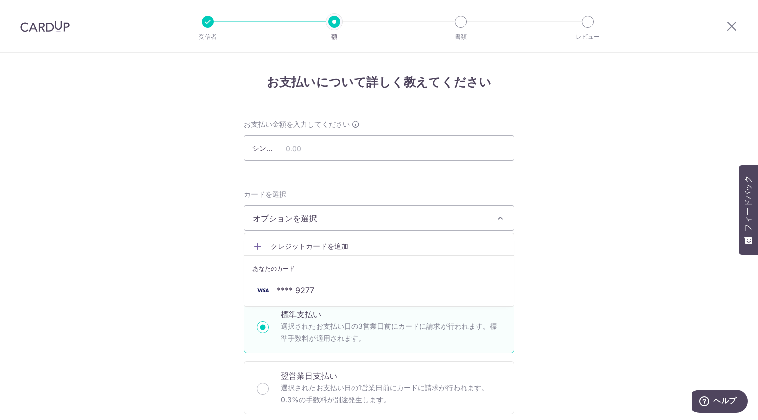
click at [311, 277] on li "あなたのカード" at bounding box center [379, 267] width 269 height 23
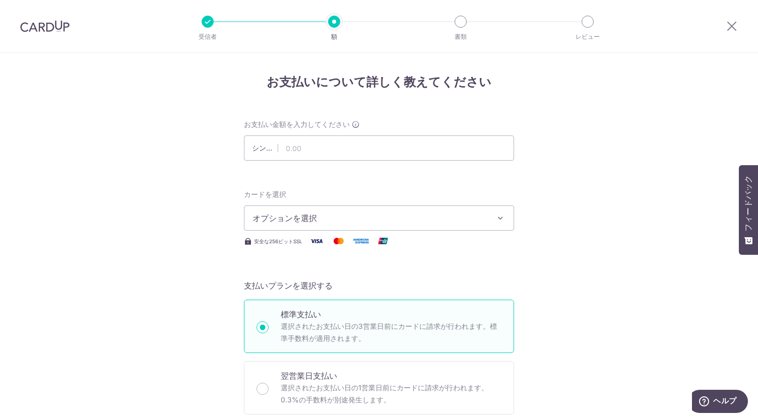
click at [309, 217] on font "オプションを選択" at bounding box center [285, 218] width 65 height 10
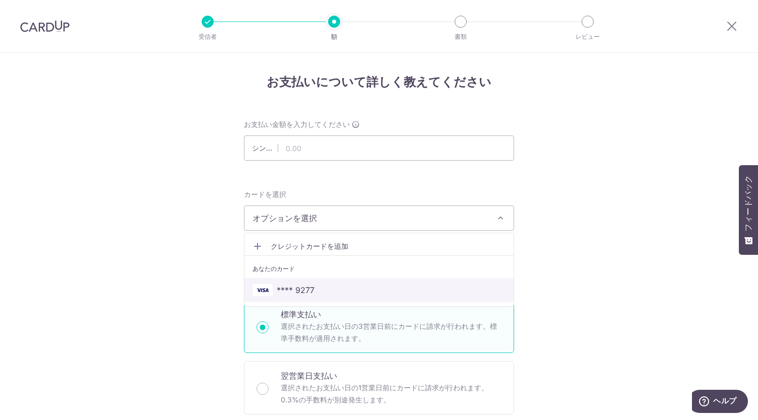
click at [294, 290] on font "**** 9277" at bounding box center [296, 290] width 38 height 10
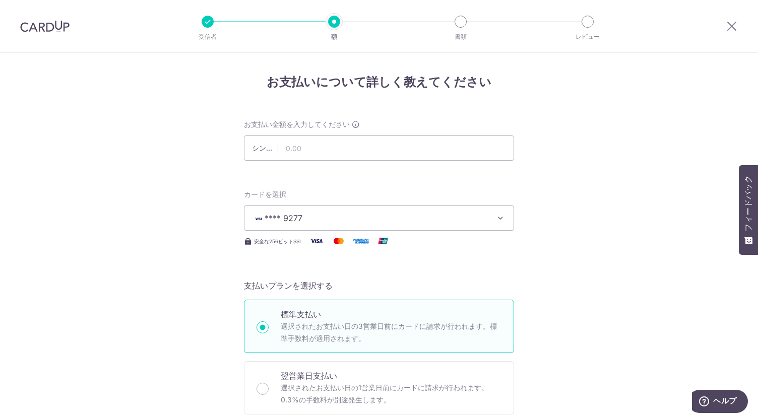
click at [313, 150] on input "text" at bounding box center [379, 148] width 270 height 25
type input "31.82"
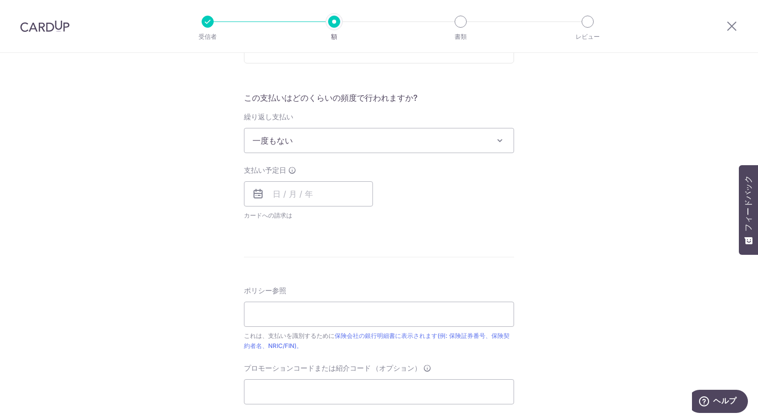
scroll to position [353, 0]
click at [306, 142] on span "一度もない" at bounding box center [379, 139] width 269 height 24
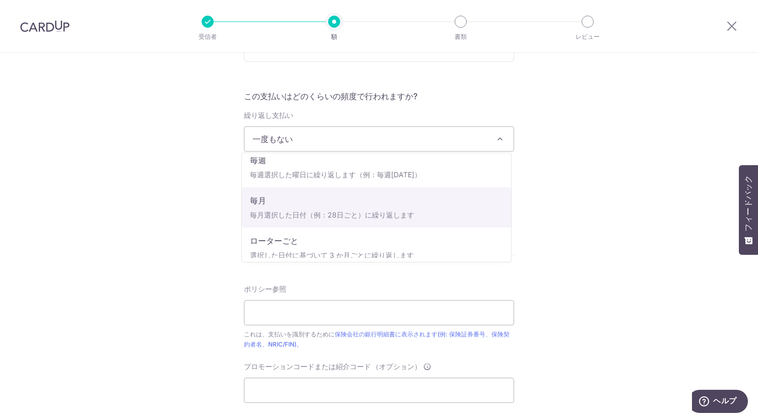
scroll to position [101, 0]
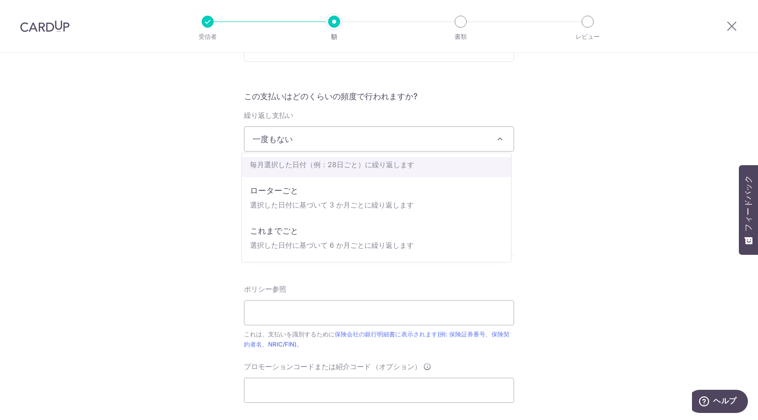
select select "3"
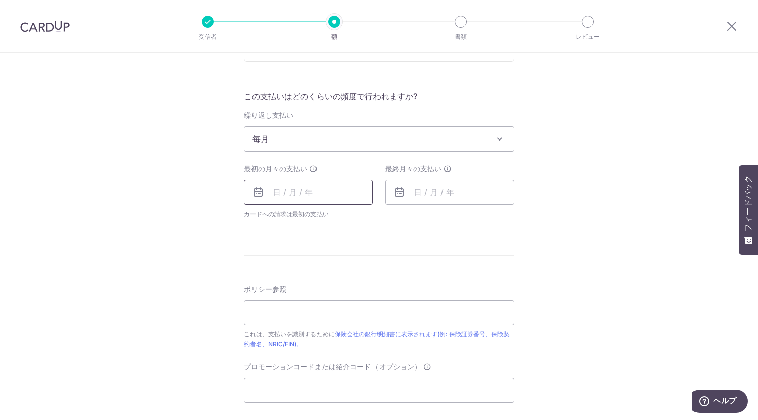
click at [326, 190] on input "text" at bounding box center [308, 192] width 129 height 25
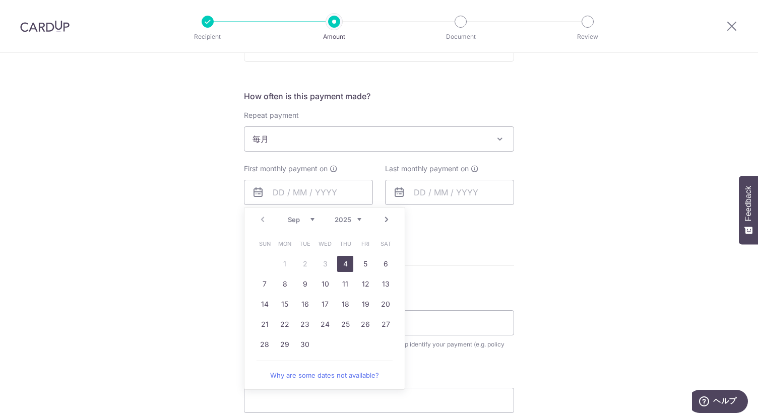
click at [343, 265] on link "4" at bounding box center [345, 264] width 16 height 16
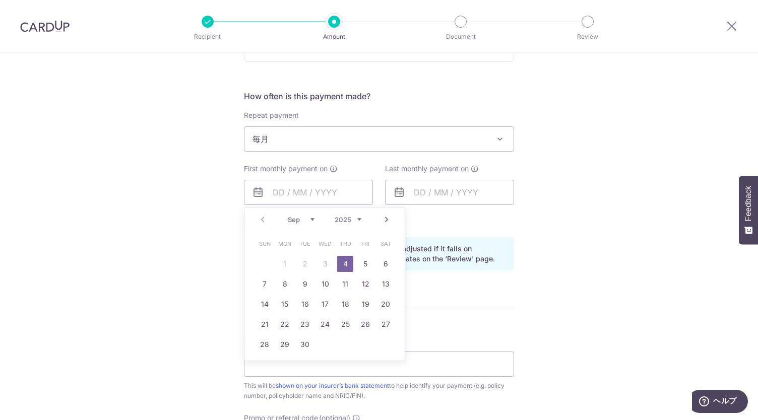
type input "04/09/2025"
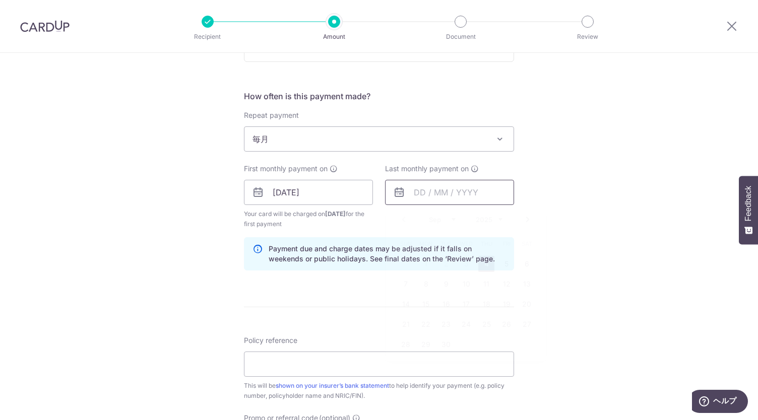
click at [407, 191] on input "text" at bounding box center [449, 192] width 129 height 25
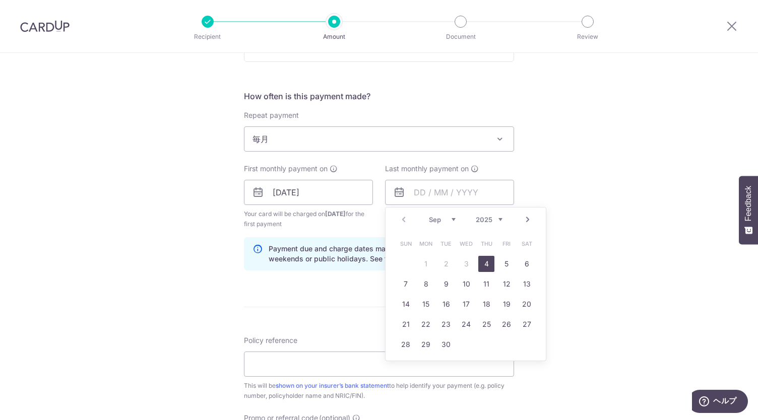
click at [518, 219] on div "Prev Next Sep Oct Nov Dec 2025 2026 2027 2028 2029 2030 2031 2032 2033 2034 2035" at bounding box center [466, 220] width 160 height 24
click at [523, 219] on link "Next" at bounding box center [528, 220] width 12 height 12
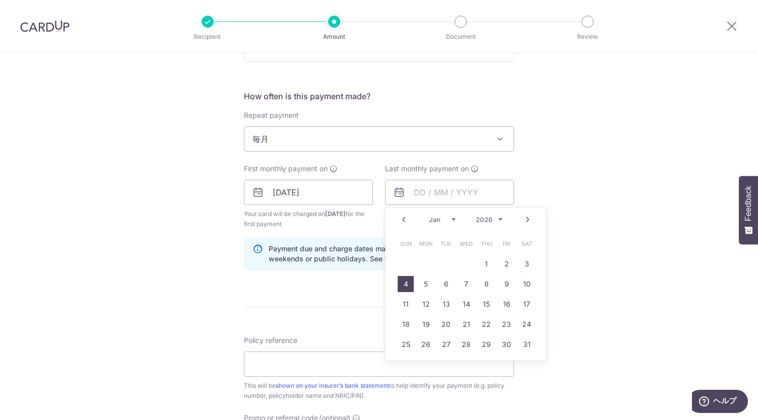
click at [404, 285] on link "4" at bounding box center [406, 284] width 16 height 16
type input "04/01/2026"
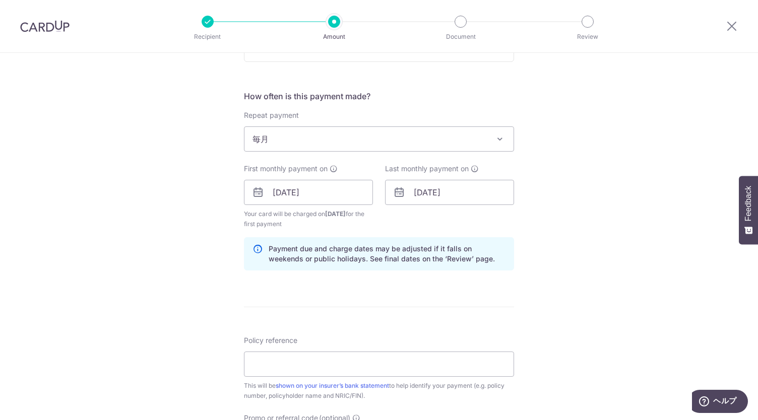
click at [378, 307] on hr at bounding box center [379, 307] width 270 height 1
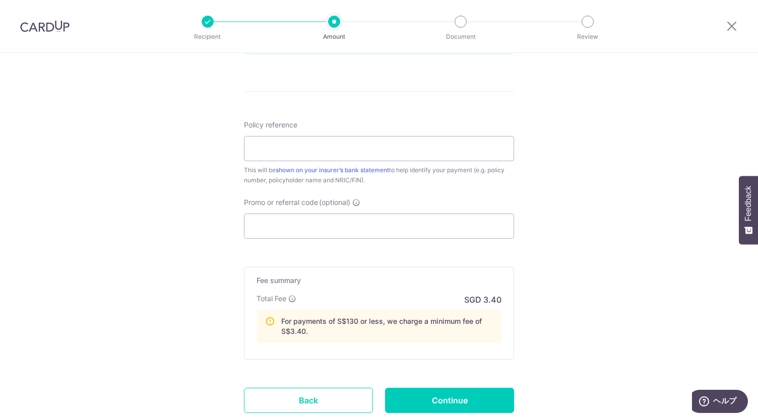
scroll to position [605, 0]
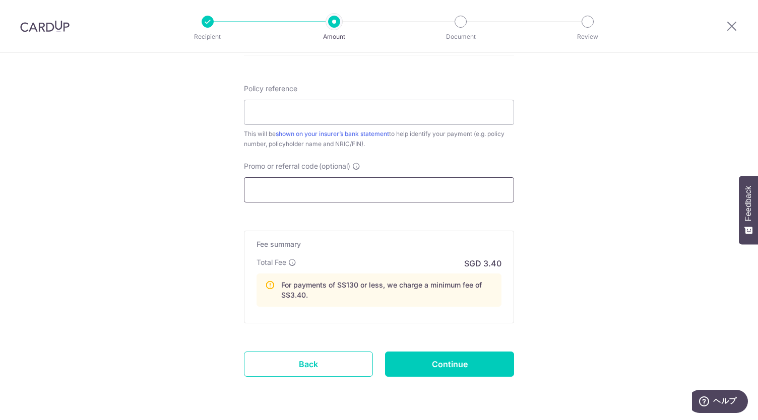
click at [280, 196] on input "Promo or referral code (optional)" at bounding box center [379, 189] width 270 height 25
paste input "219 Lorong 8 Toa Payoh"
type input "219 Lorong 8 Toa Payoh"
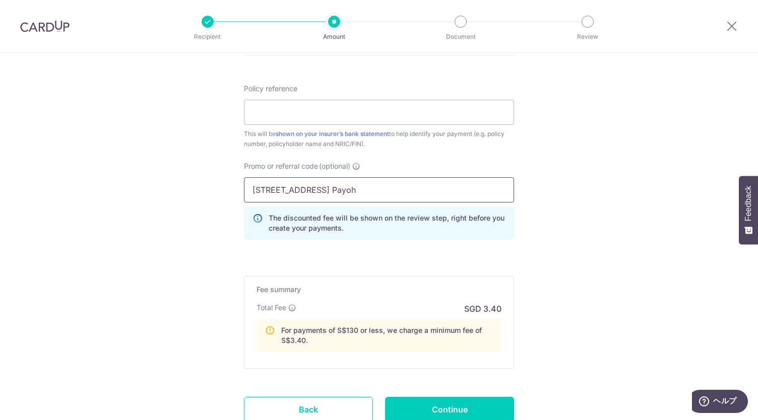
drag, startPoint x: 364, startPoint y: 185, endPoint x: 159, endPoint y: 177, distance: 204.8
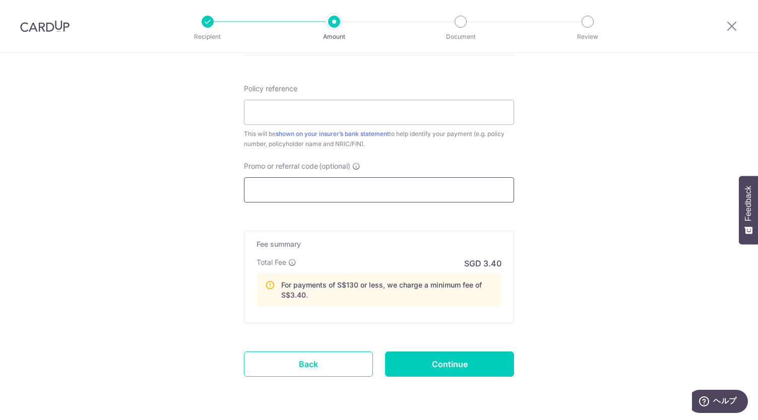
paste input "REC185"
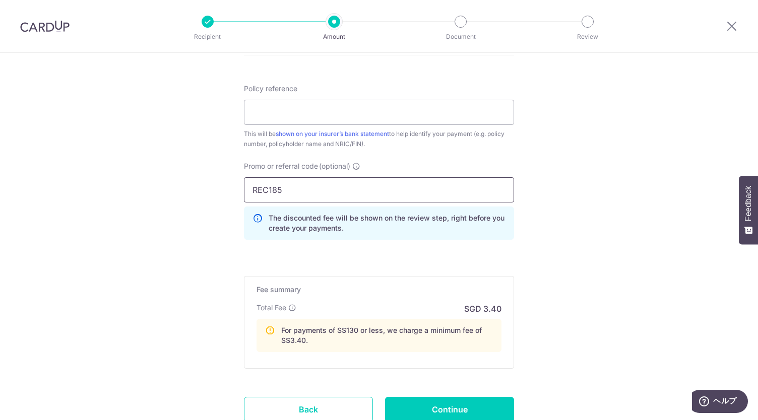
scroll to position [680, 0]
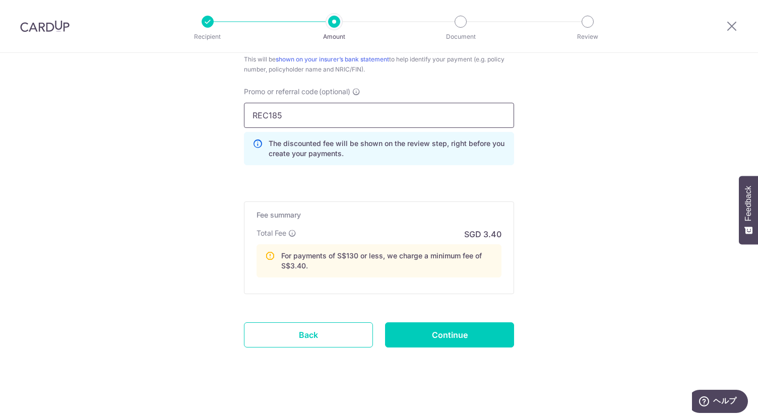
click at [345, 114] on input "REC185" at bounding box center [379, 115] width 270 height 25
type input "REC185"
click at [307, 260] on p "For payments of S$130 or less, we charge a minimum fee of S$3.40." at bounding box center [387, 261] width 212 height 20
click at [423, 330] on input "Continue" at bounding box center [449, 335] width 129 height 25
type input "Create Schedule"
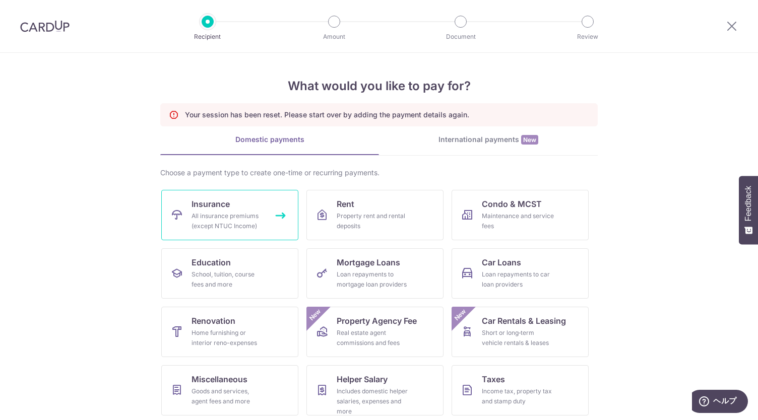
click at [228, 199] on link "Insurance All insurance premiums (except NTUC Income)" at bounding box center [229, 215] width 137 height 50
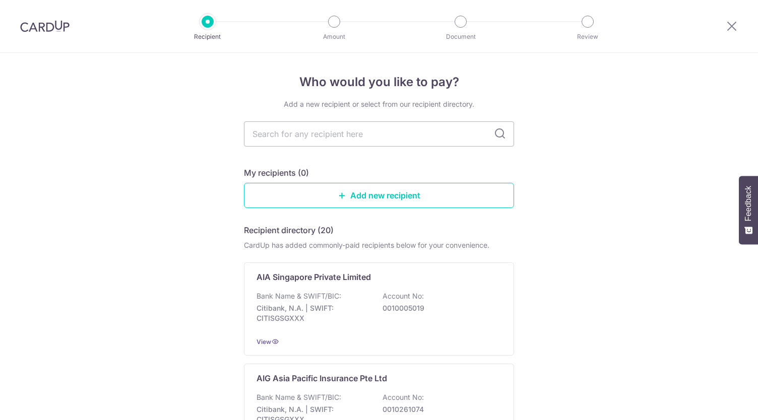
click at [337, 123] on input "text" at bounding box center [379, 133] width 270 height 25
type input "great"
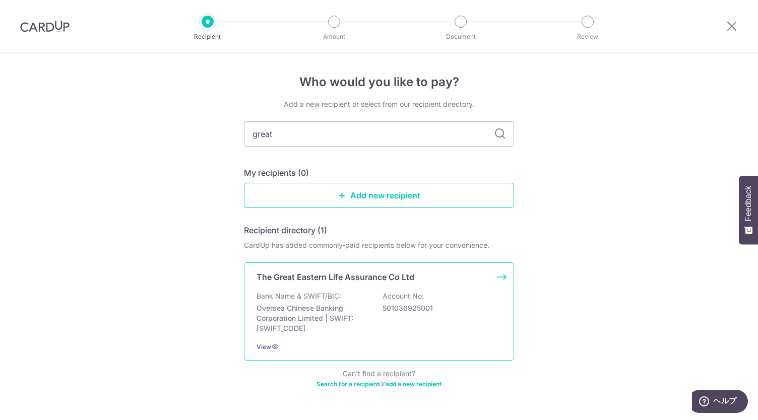
click at [323, 297] on p "Bank Name & SWIFT/BIC:" at bounding box center [299, 296] width 85 height 10
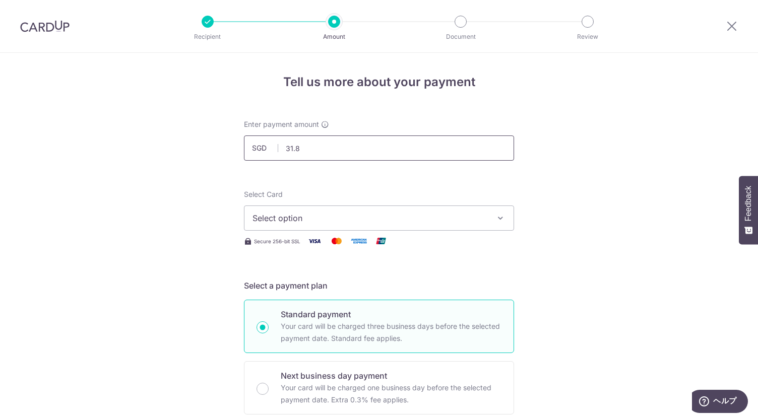
type input "31.82"
click at [335, 215] on span "Select option" at bounding box center [370, 218] width 235 height 12
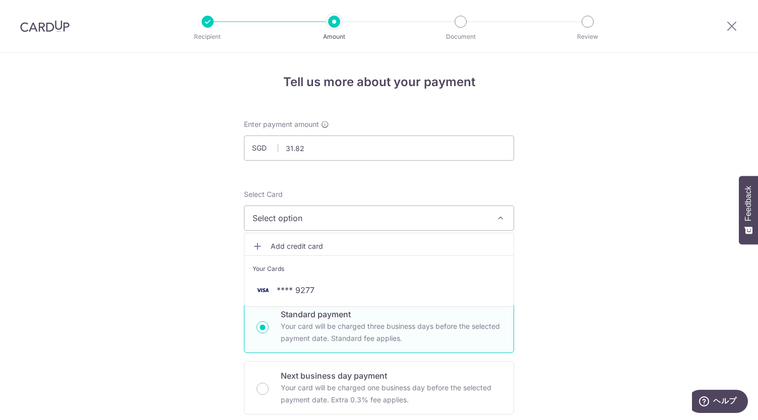
click at [319, 277] on li "Your Cards" at bounding box center [379, 267] width 269 height 23
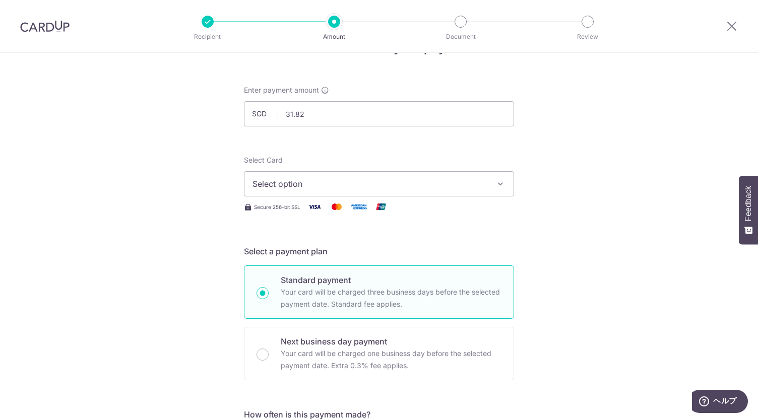
scroll to position [50, 0]
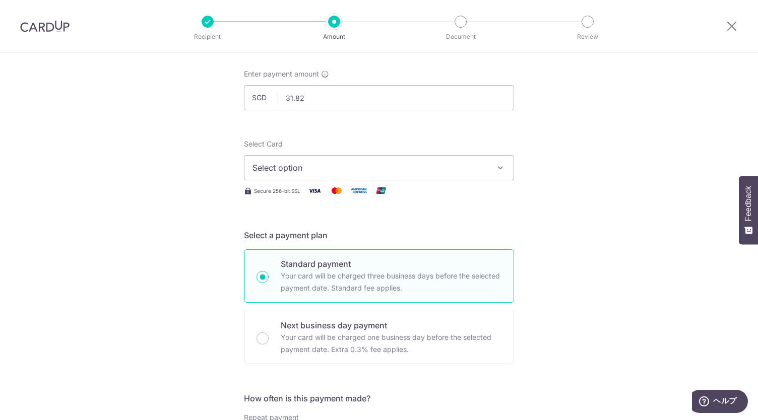
click at [312, 174] on button "Select option" at bounding box center [379, 167] width 270 height 25
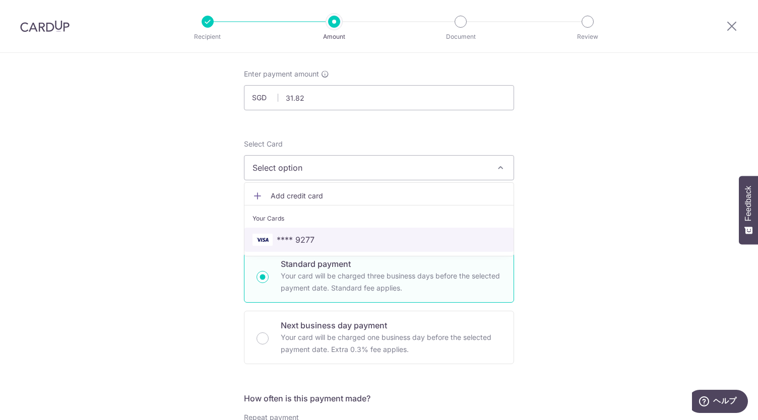
click at [304, 243] on span "**** 9277" at bounding box center [296, 240] width 38 height 12
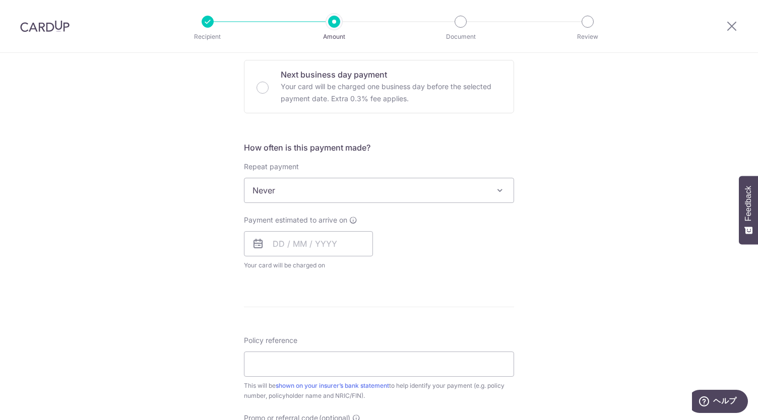
scroll to position [302, 0]
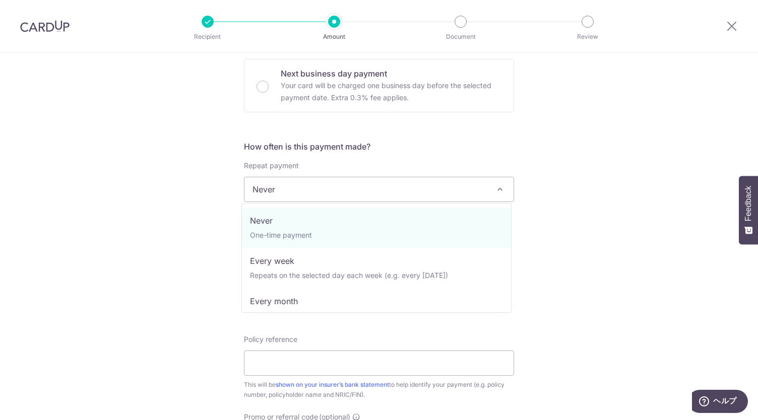
click at [310, 190] on span "Never" at bounding box center [379, 189] width 269 height 24
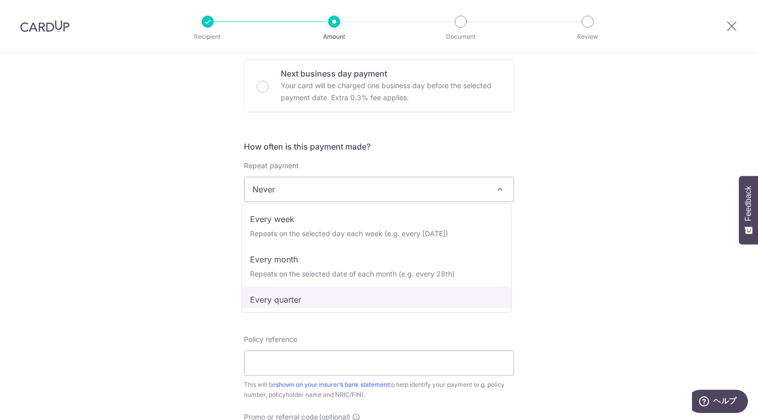
scroll to position [101, 0]
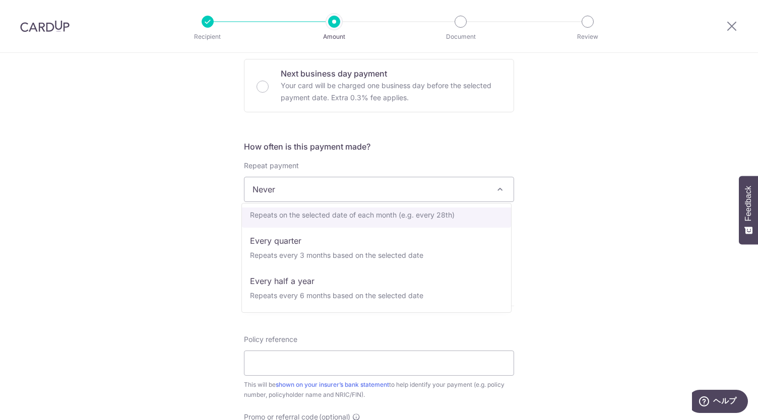
click at [188, 225] on div "Tell us more about your payment Enter payment amount SGD 31.82 31.82 Select Car…" at bounding box center [379, 226] width 758 height 953
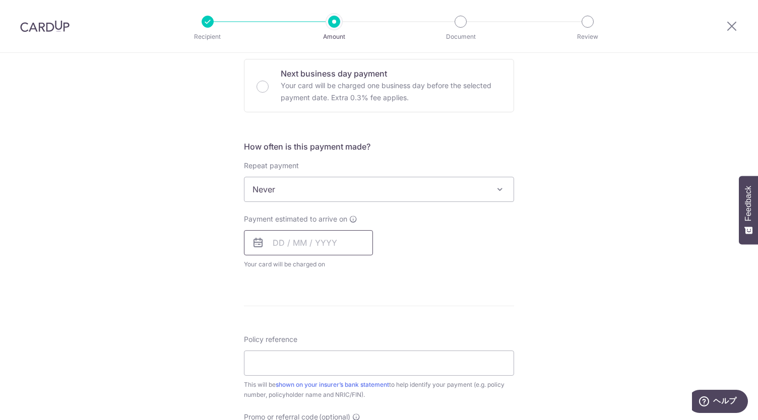
click at [274, 243] on input "text" at bounding box center [308, 242] width 129 height 25
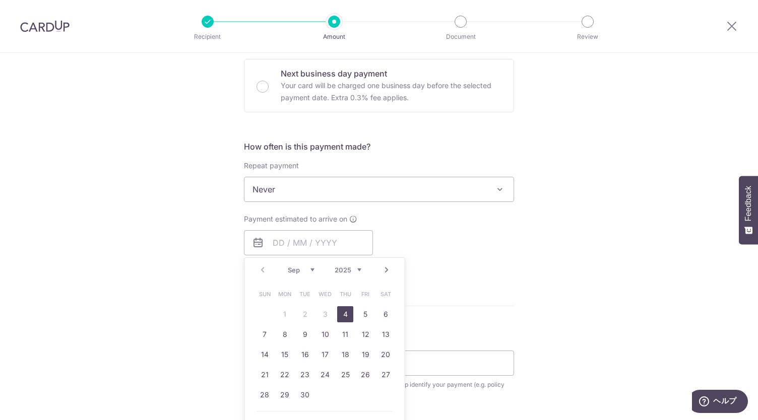
click at [345, 316] on link "4" at bounding box center [345, 315] width 16 height 16
type input "[DATE]"
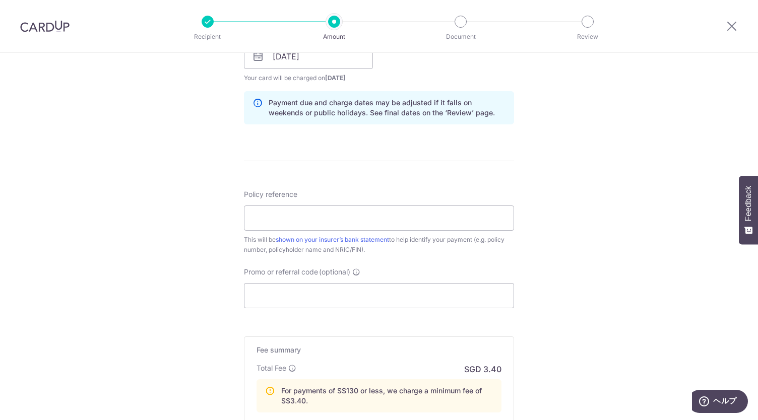
scroll to position [504, 0]
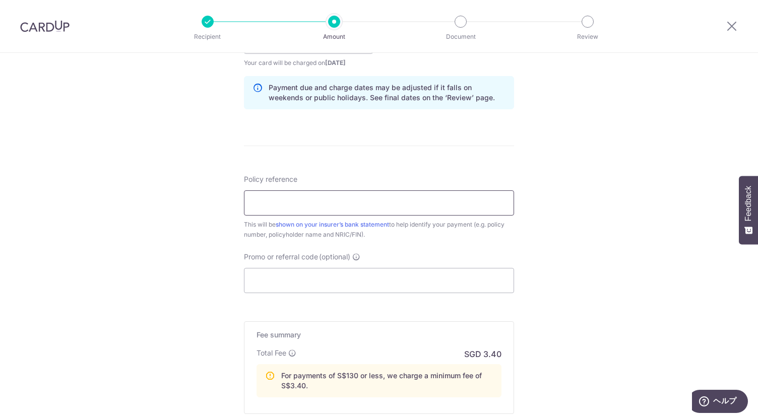
click at [285, 204] on input "Policy reference" at bounding box center [379, 203] width 270 height 25
click at [297, 276] on input "Promo or referral code (optional)" at bounding box center [379, 280] width 270 height 25
paste input "REC185"
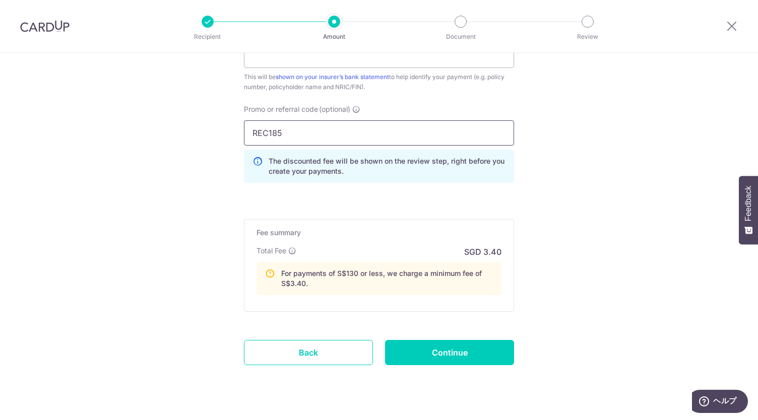
scroll to position [655, 0]
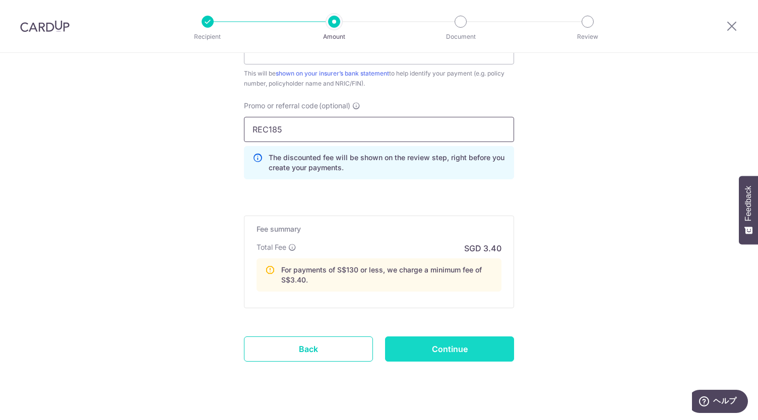
type input "REC185"
click at [400, 348] on input "Continue" at bounding box center [449, 349] width 129 height 25
type input "Create Schedule"
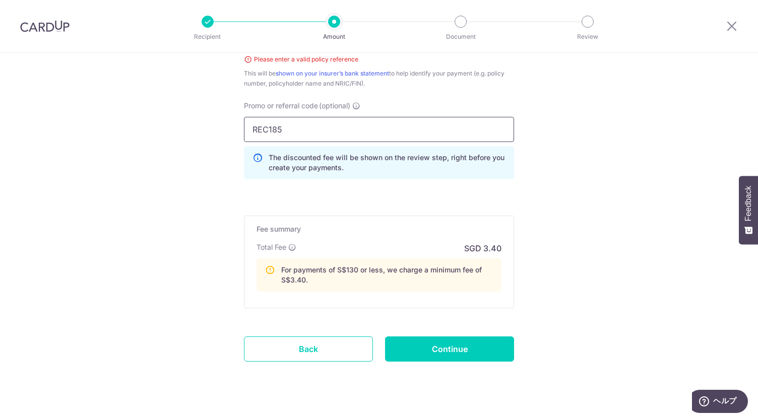
drag, startPoint x: 317, startPoint y: 131, endPoint x: 191, endPoint y: 119, distance: 127.0
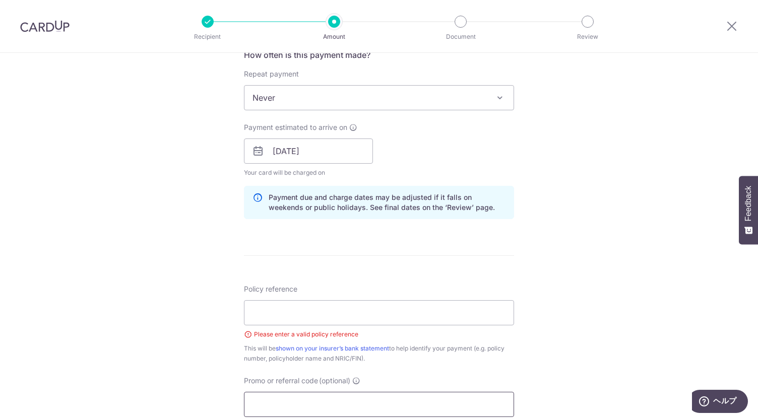
scroll to position [605, 0]
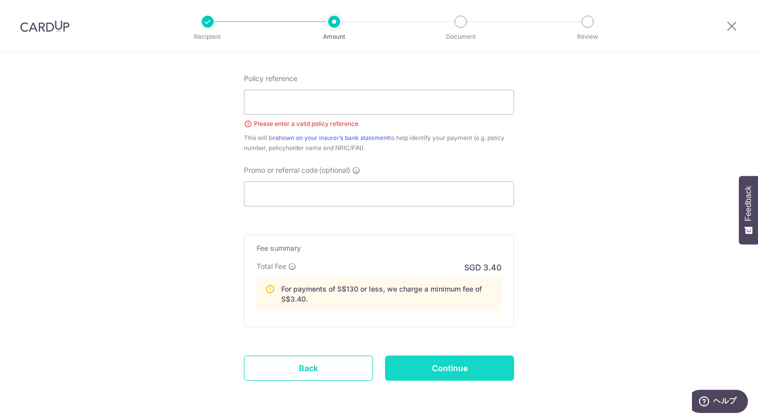
click at [461, 361] on input "Continue" at bounding box center [449, 368] width 129 height 25
type input "Create Schedule"
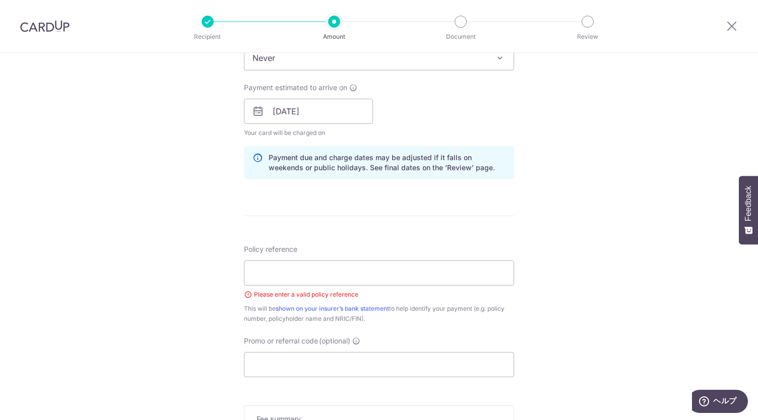
scroll to position [487, 0]
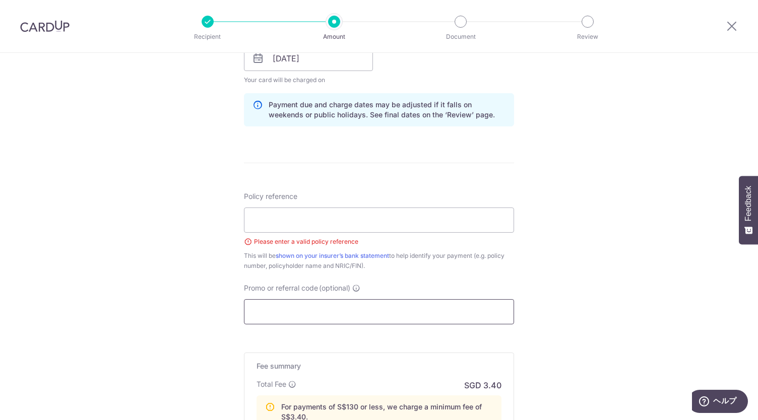
click at [382, 300] on input "Promo or referral code (optional)" at bounding box center [379, 311] width 270 height 25
paste input "REC185"
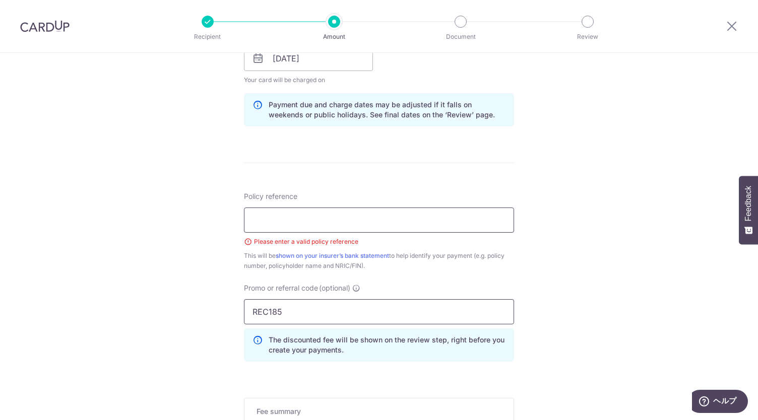
type input "REC185"
click at [356, 219] on input "Policy reference" at bounding box center [379, 220] width 270 height 25
click at [469, 211] on input "Policy reference" at bounding box center [379, 220] width 270 height 25
type input "0245625492"
click at [521, 242] on div "Tell us more about your payment Enter payment amount SGD 31.82 31.82 Select Car…" at bounding box center [379, 93] width 758 height 1054
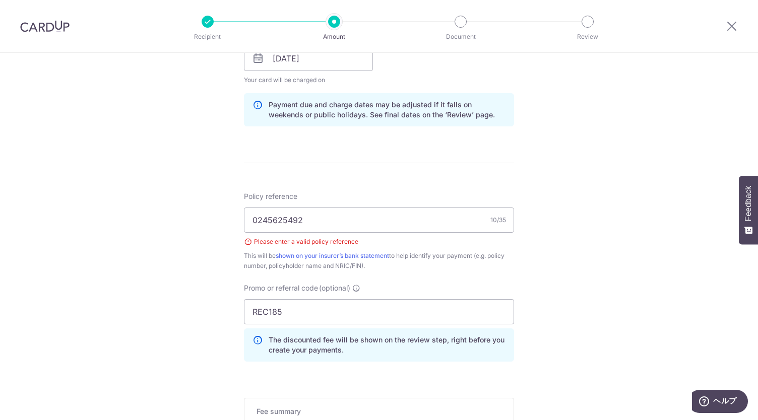
scroll to position [638, 0]
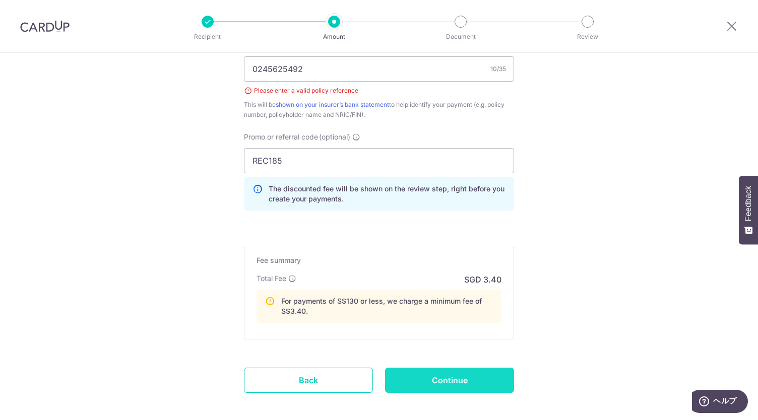
click at [414, 375] on input "Continue" at bounding box center [449, 380] width 129 height 25
type input "Create Schedule"
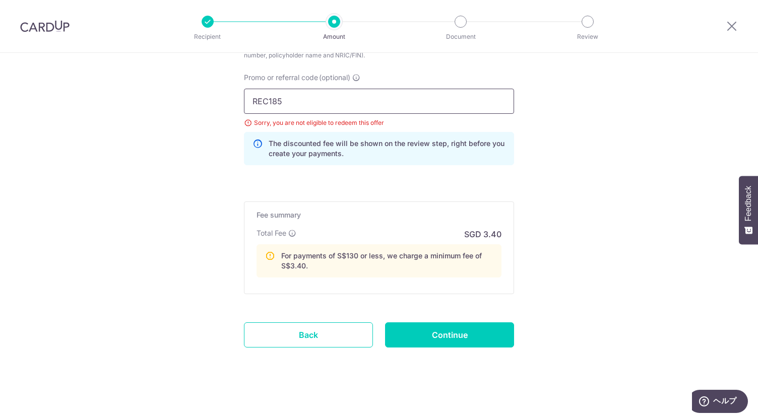
drag, startPoint x: 378, startPoint y: 102, endPoint x: 251, endPoint y: 98, distance: 127.1
click at [251, 98] on input "REC185" at bounding box center [379, 101] width 270 height 25
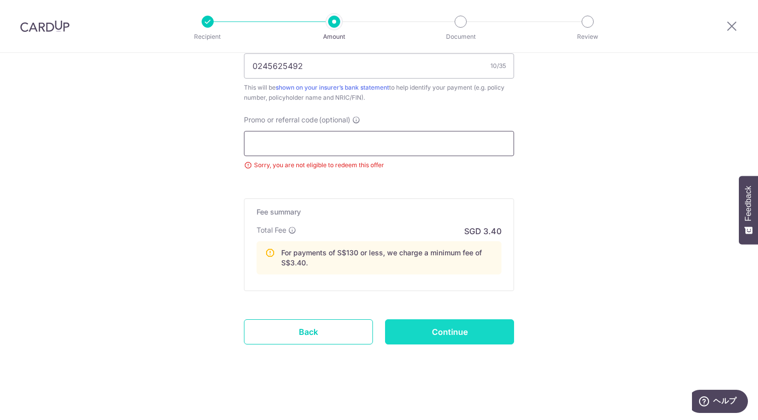
scroll to position [638, 0]
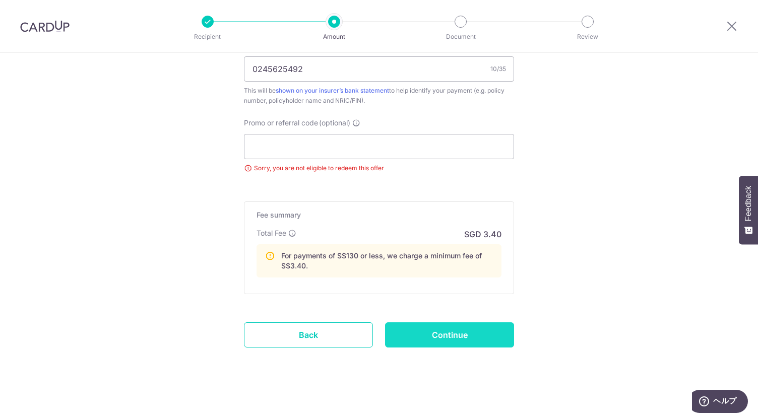
click at [451, 327] on input "Continue" at bounding box center [449, 335] width 129 height 25
type input "Update Schedule"
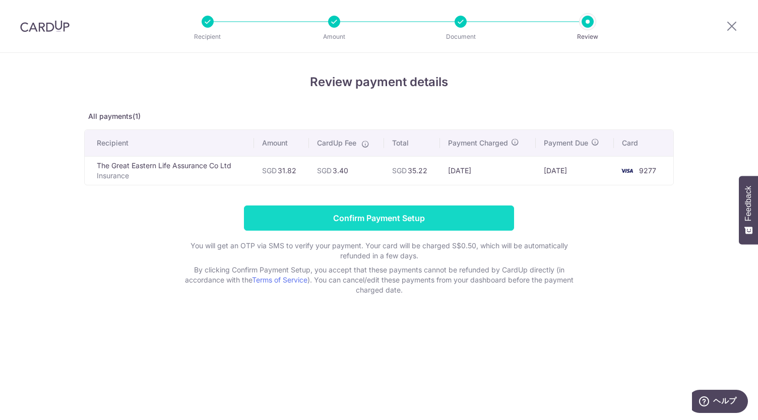
click at [440, 217] on input "Confirm Payment Setup" at bounding box center [379, 218] width 270 height 25
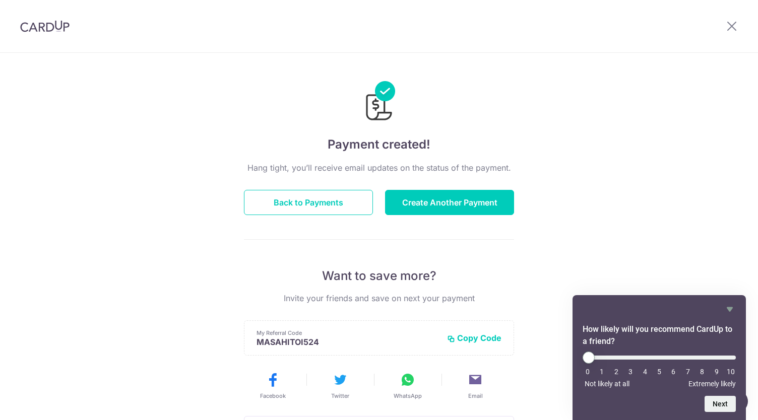
click at [44, 28] on img at bounding box center [44, 26] width 49 height 12
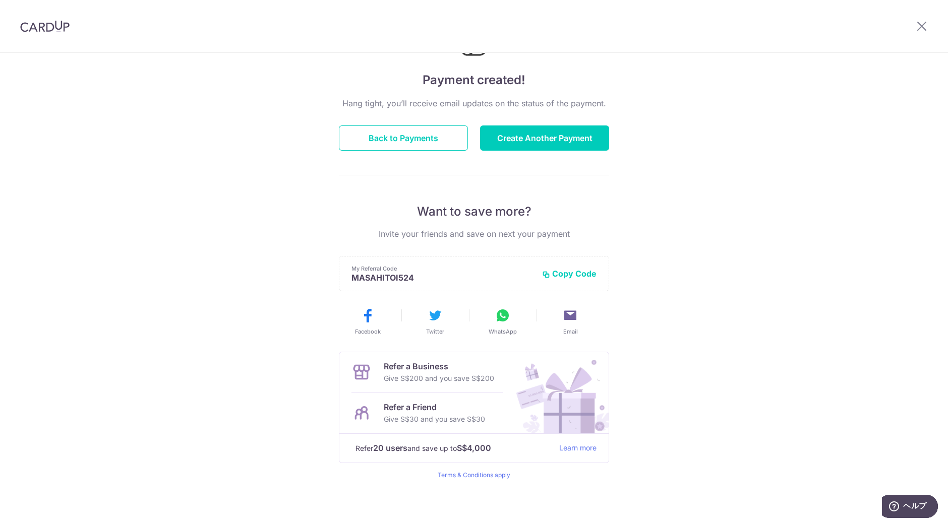
scroll to position [2, 0]
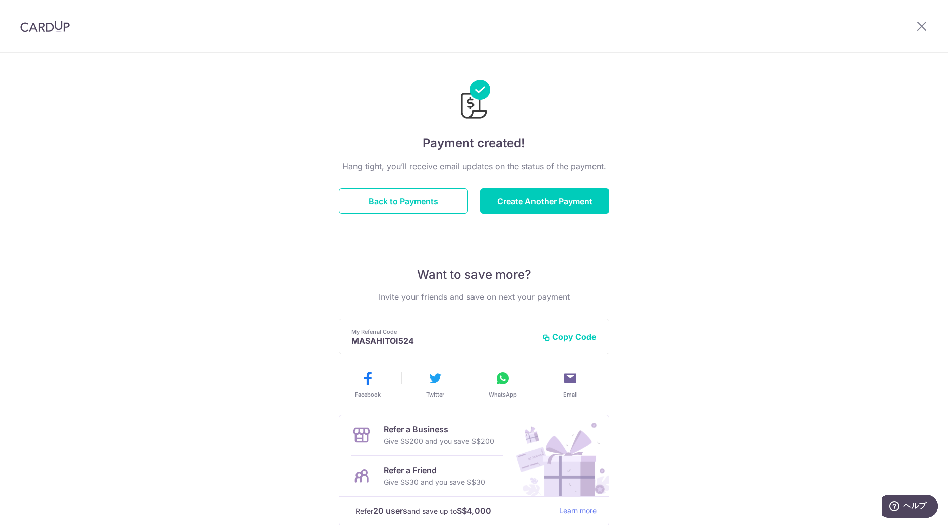
click at [52, 24] on img at bounding box center [44, 26] width 49 height 12
